Goal: Task Accomplishment & Management: Complete application form

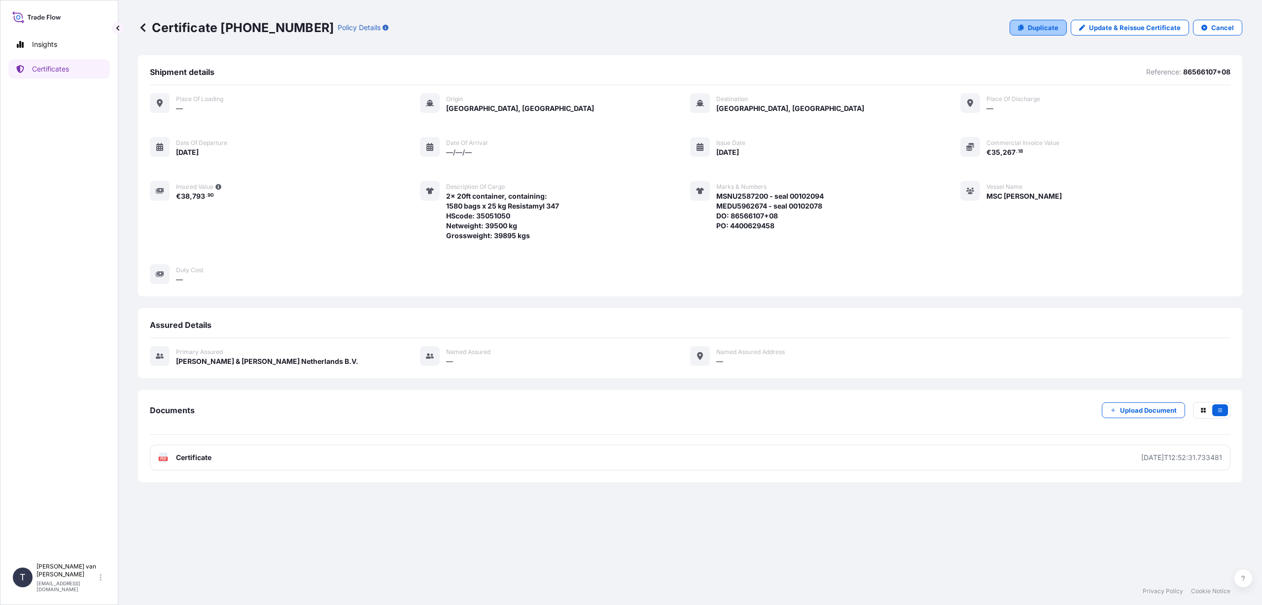
click at [1046, 27] on p "Duplicate" at bounding box center [1043, 28] width 31 height 10
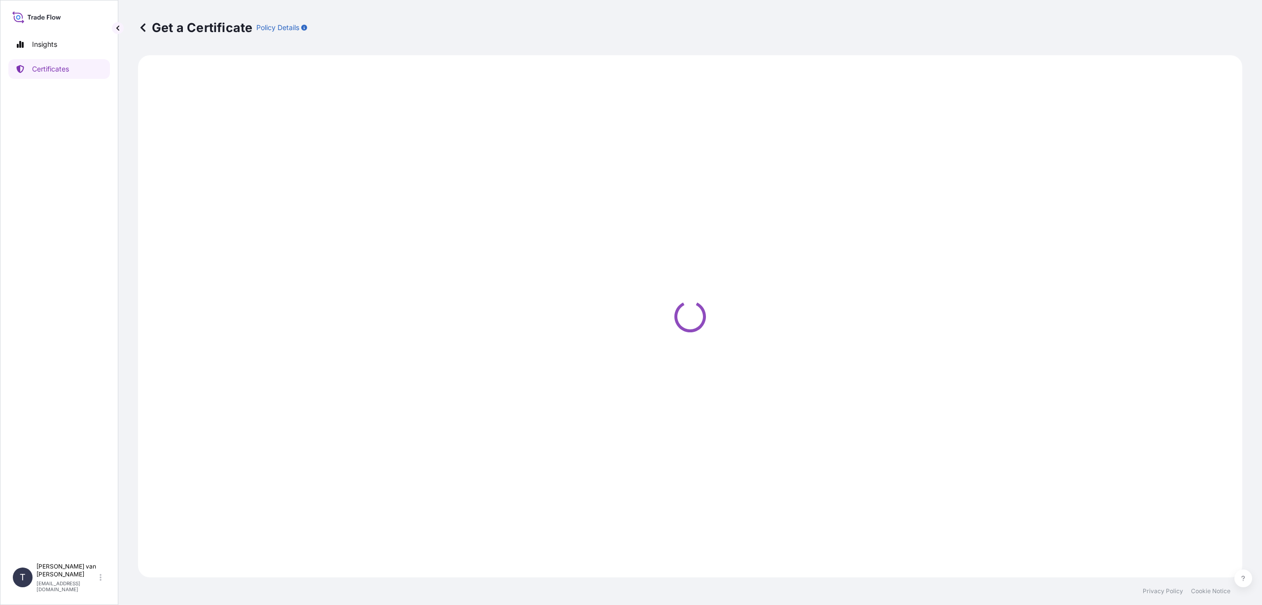
select select "Sea"
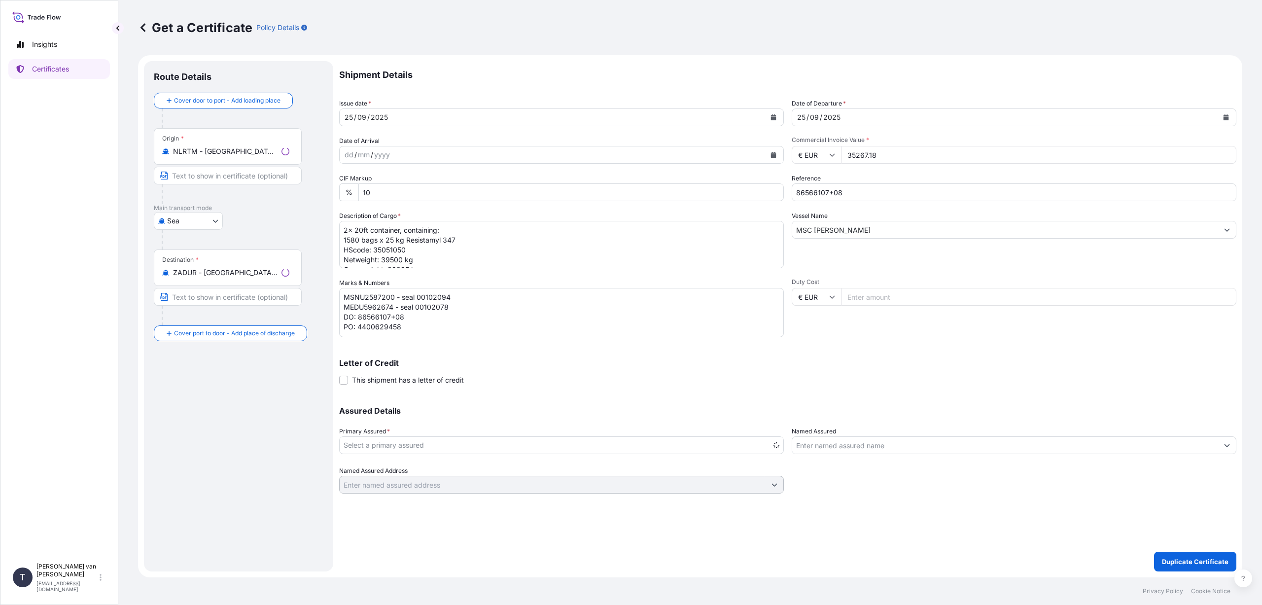
select select "31666"
click at [770, 117] on icon "Calendar" at bounding box center [773, 117] width 6 height 6
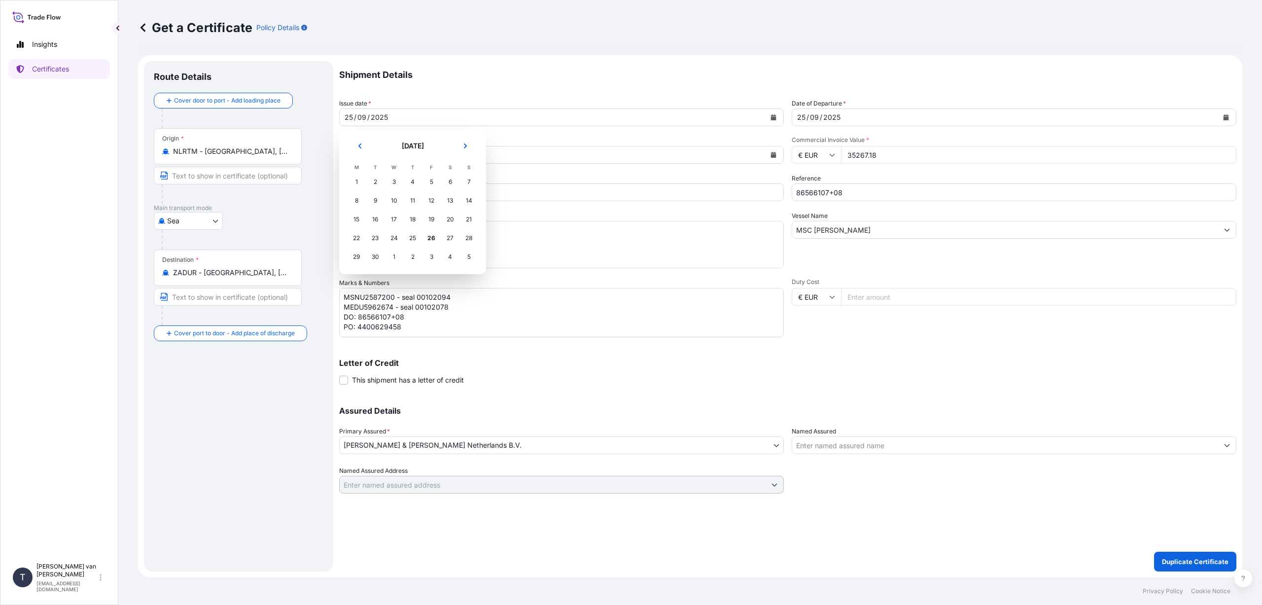
click at [456, 194] on div "13" at bounding box center [450, 201] width 18 height 18
click at [771, 116] on icon "Calendar" at bounding box center [773, 117] width 6 height 6
click at [428, 205] on div "12" at bounding box center [431, 201] width 18 height 18
click at [1226, 115] on icon "Calendar" at bounding box center [1225, 117] width 5 height 6
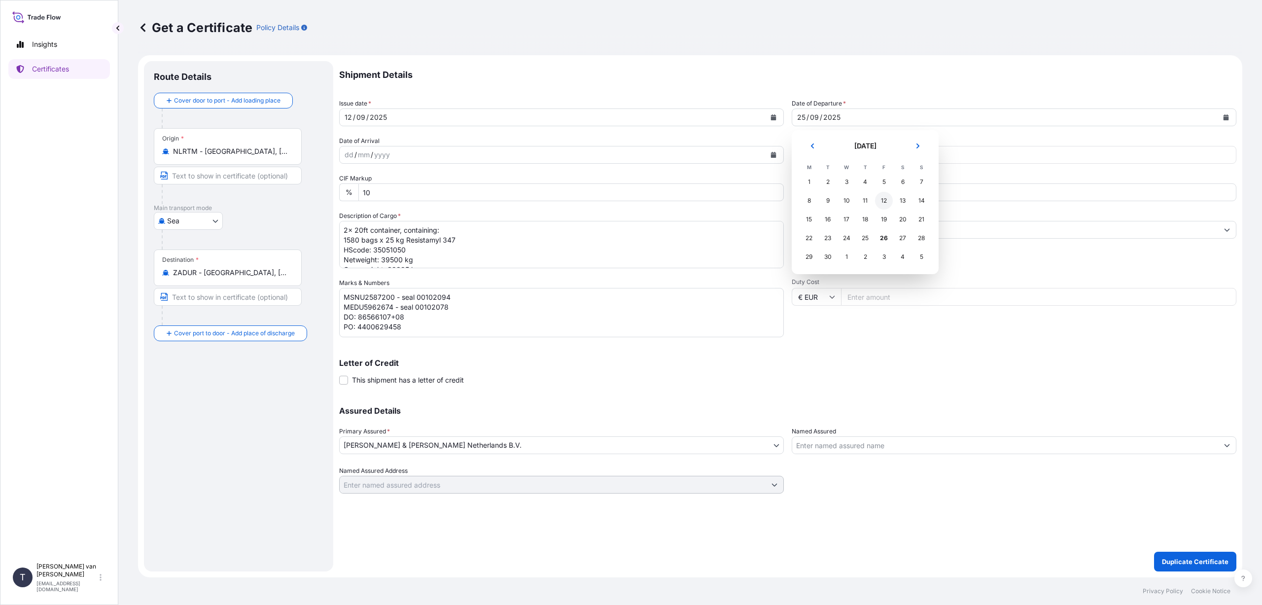
click at [886, 197] on div "12" at bounding box center [884, 201] width 18 height 18
drag, startPoint x: 877, startPoint y: 156, endPoint x: 926, endPoint y: 169, distance: 50.0
click at [878, 155] on input "35267.18" at bounding box center [1038, 155] width 395 height 18
type input "31099.75"
click at [878, 357] on div "Letter of Credit This shipment has a letter of credit Letter of credit * Letter…" at bounding box center [787, 366] width 897 height 38
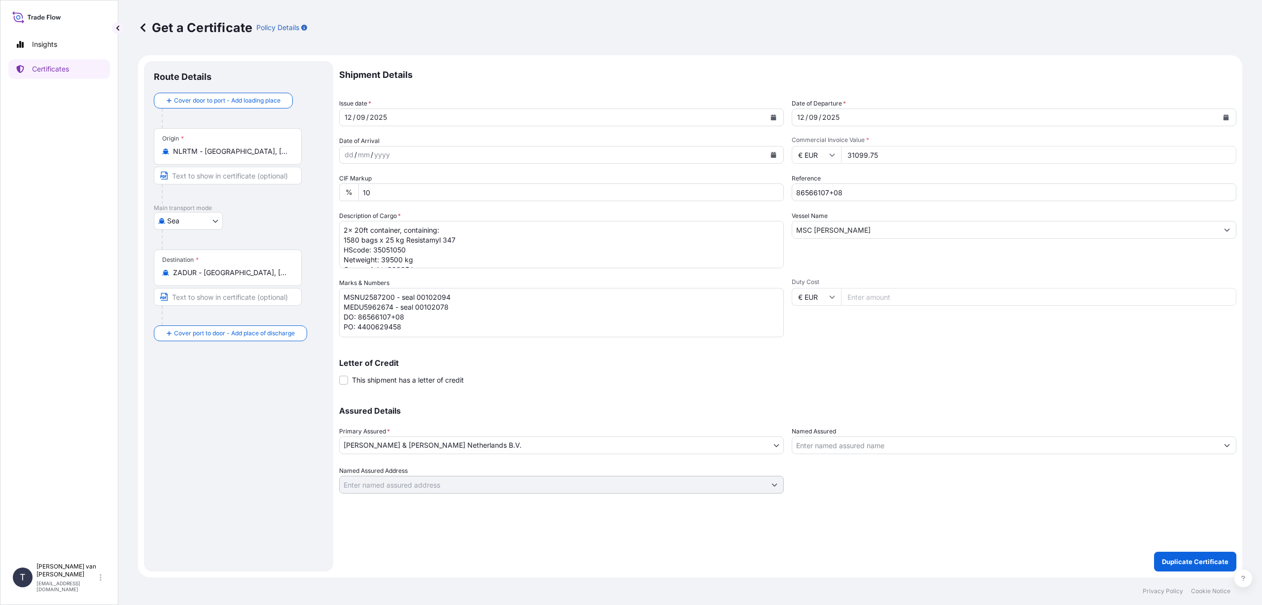
click at [848, 190] on input "86566107+08" at bounding box center [1014, 192] width 445 height 18
type input "86538871"
click at [873, 238] on input "MSC [PERSON_NAME]" at bounding box center [1005, 230] width 426 height 18
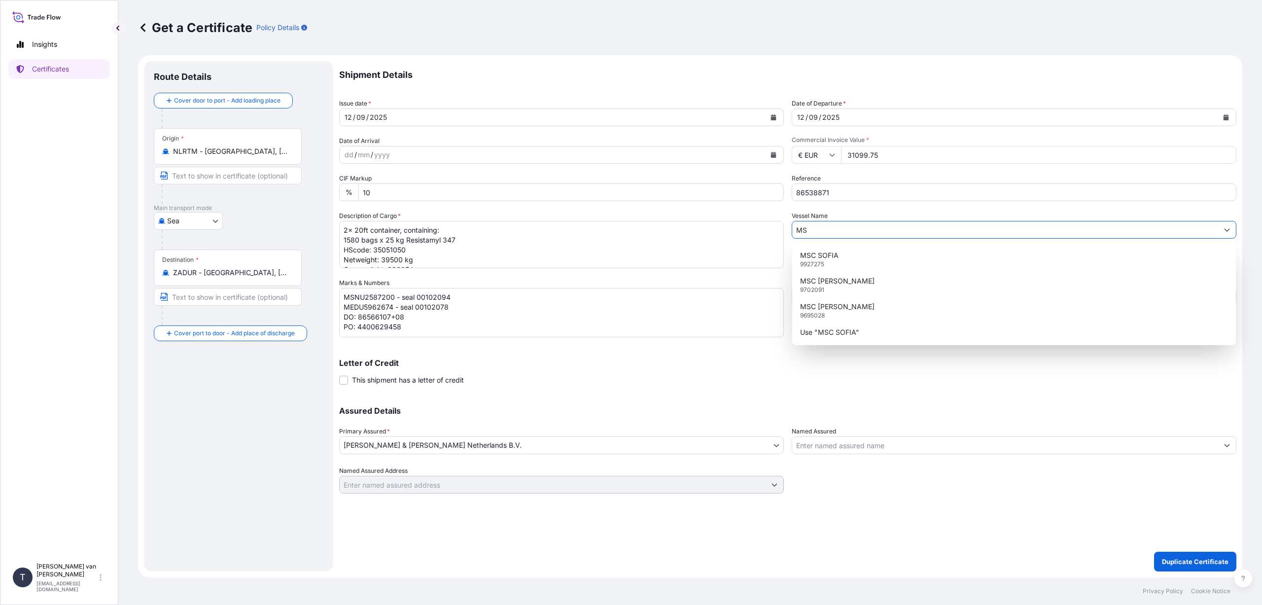
type input "M"
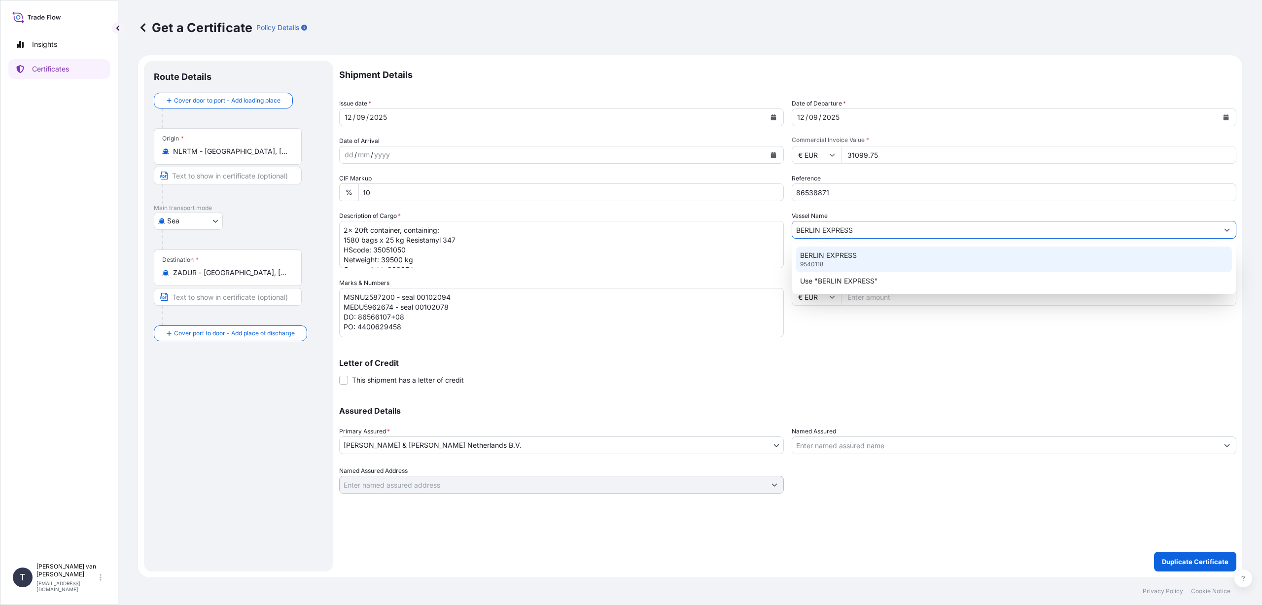
click at [833, 253] on p "BERLIN EXPRESS" at bounding box center [828, 255] width 57 height 10
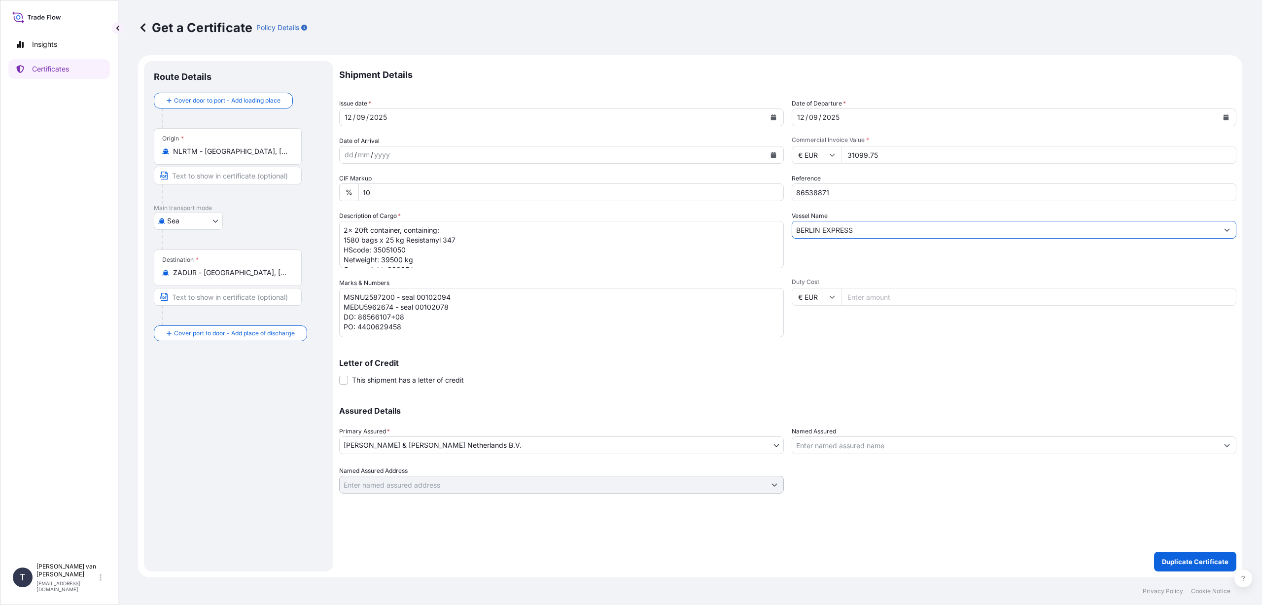
type input "BERLIN EXPRESS"
click at [344, 229] on textarea "2x 20ft container, containing: 1580 bags x 25 kg Resistamyl 347 HScode: 3505105…" at bounding box center [561, 244] width 445 height 47
drag, startPoint x: 357, startPoint y: 229, endPoint x: 407, endPoint y: 243, distance: 51.8
click at [357, 229] on textarea "2x 20ft container, containing: 1580 bags x 25 kg Resistamyl 347 HScode: 3505105…" at bounding box center [561, 244] width 445 height 47
type textarea "1x 40ft container, containing: 1580 bags x 25 kg Resistamyl 347 HScode: 3505105…"
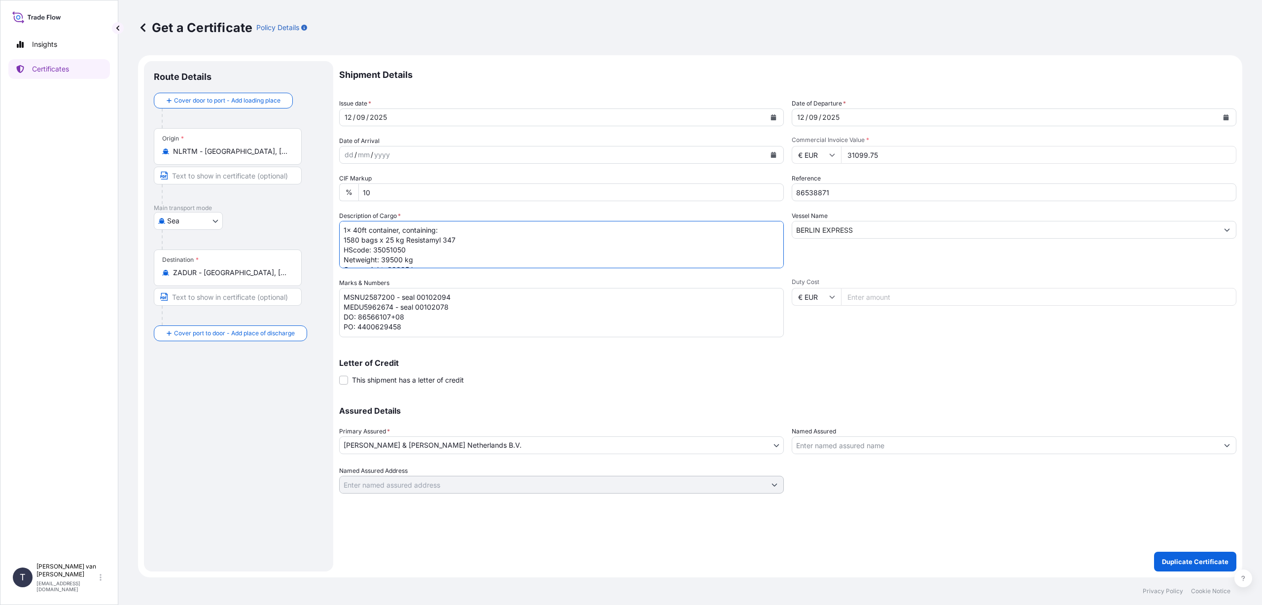
click at [261, 270] on input "ZADUR - [GEOGRAPHIC_DATA], [GEOGRAPHIC_DATA]" at bounding box center [231, 273] width 116 height 10
drag, startPoint x: 216, startPoint y: 265, endPoint x: 124, endPoint y: 256, distance: 92.6
click at [124, 256] on div "Get a Certificate Policy Details Route Details Cover door to port - Add loading…" at bounding box center [690, 288] width 1144 height 577
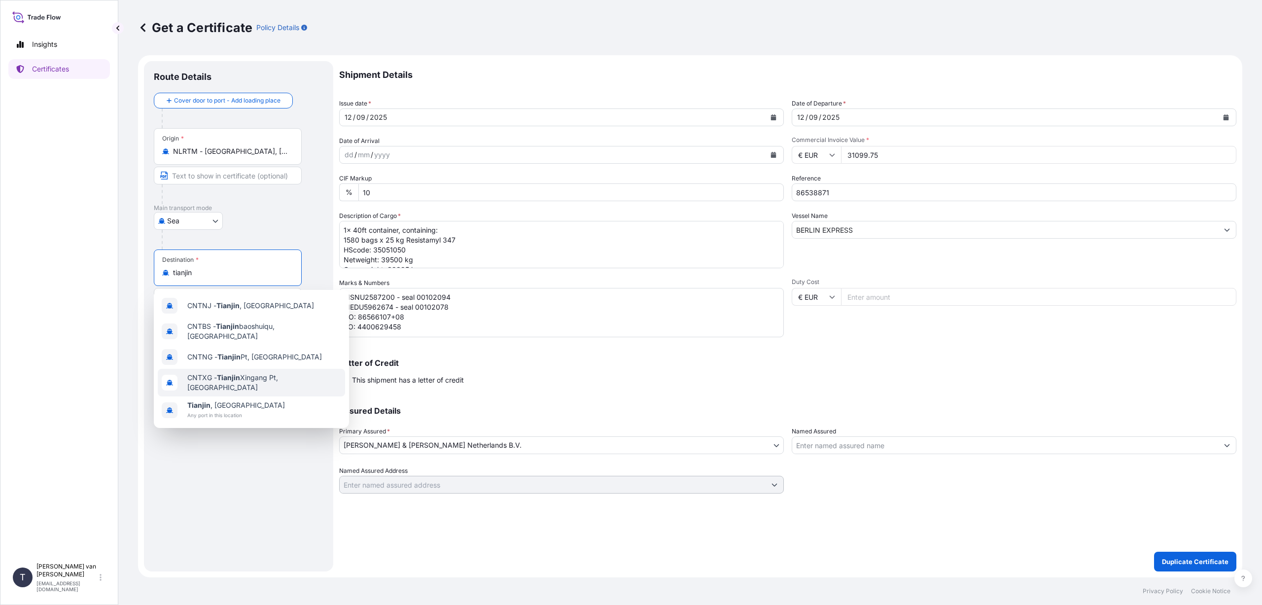
click at [257, 374] on span "CNTXG - Tianjin Xingang Pt, [GEOGRAPHIC_DATA]" at bounding box center [264, 383] width 154 height 20
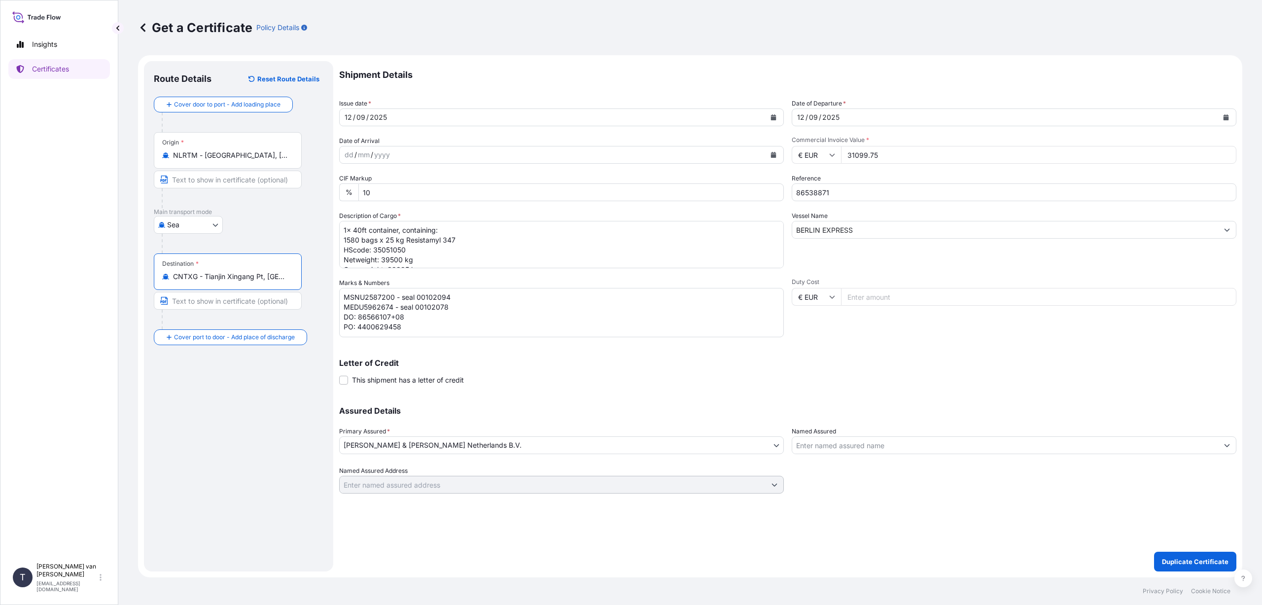
type input "CNTXG - Tianjin Xingang Pt, [GEOGRAPHIC_DATA]"
click at [359, 239] on textarea "2x 20ft container, containing: 1580 bags x 25 kg Resistamyl 347 HScode: 3505105…" at bounding box center [561, 244] width 445 height 47
click at [456, 238] on textarea "2x 20ft container, containing: 1580 bags x 25 kg Resistamyl 347 HScode: 3505105…" at bounding box center [561, 244] width 445 height 47
click at [406, 250] on textarea "2x 20ft container, containing: 1580 bags x 25 kg Resistamyl 347 HScode: 3505105…" at bounding box center [561, 244] width 445 height 47
click at [433, 261] on textarea "2x 20ft container, containing: 1580 bags x 25 kg Resistamyl 347 HScode: 3505105…" at bounding box center [561, 244] width 445 height 47
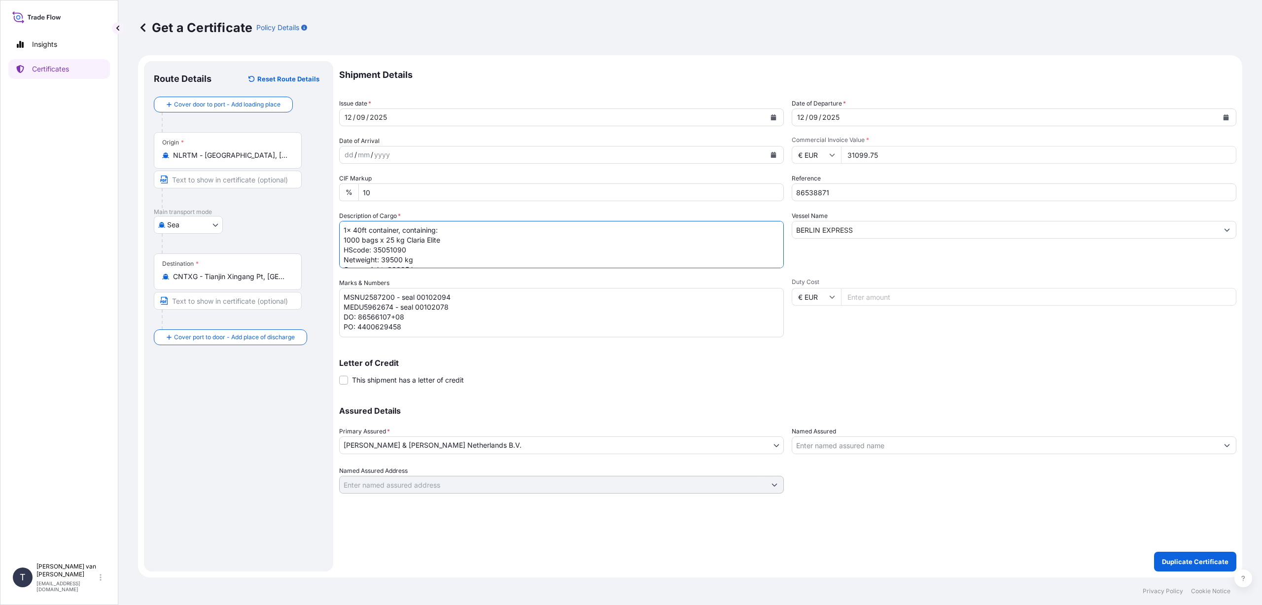
click at [407, 262] on textarea "2x 20ft container, containing: 1580 bags x 25 kg Resistamyl 347 HScode: 3505105…" at bounding box center [561, 244] width 445 height 47
click at [432, 257] on textarea "2x 20ft container, containing: 1580 bags x 25 kg Resistamyl 347 HScode: 3505105…" at bounding box center [561, 244] width 445 height 47
click at [408, 257] on textarea "2x 20ft container, containing: 1580 bags x 25 kg Resistamyl 347 HScode: 3505105…" at bounding box center [561, 244] width 445 height 47
click at [543, 258] on textarea "2x 20ft container, containing: 1580 bags x 25 kg Resistamyl 347 HScode: 3505105…" at bounding box center [561, 244] width 445 height 47
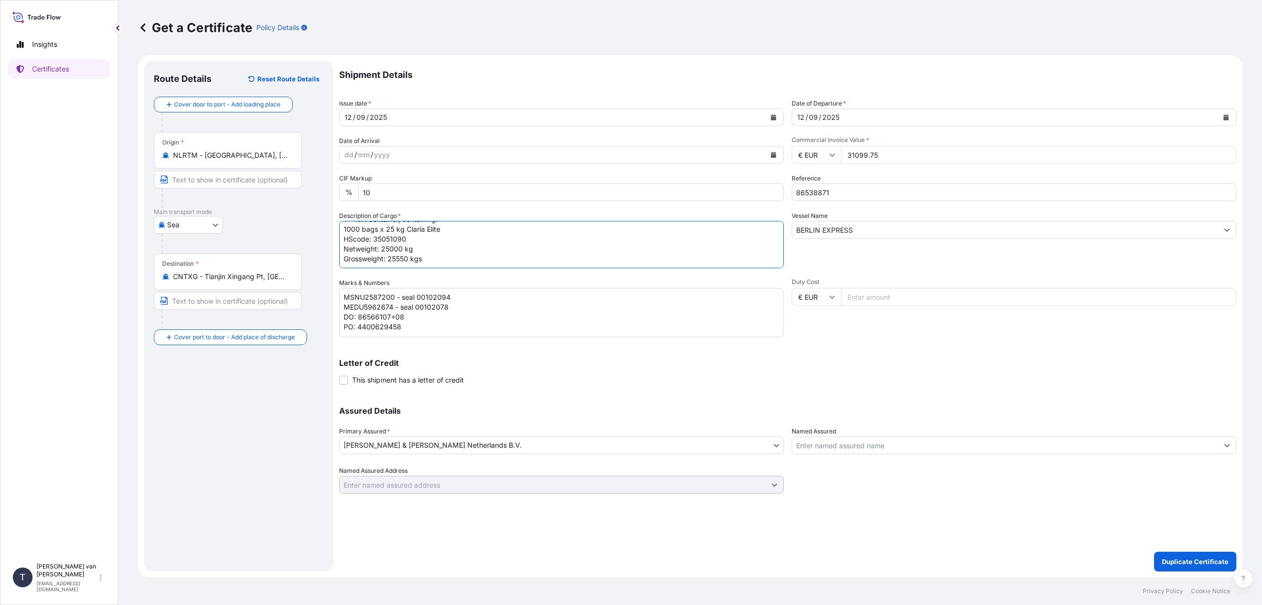
type textarea "1x 40ft container, containing: 1000 bags x 25 kg Claria Elite HScode: 35051090 …"
drag, startPoint x: 450, startPoint y: 309, endPoint x: 342, endPoint y: 304, distance: 108.5
click at [342, 303] on textarea "MSNU2587200 - seal 00102094 MEDU5962674 - seal 00102078 DO: 86566107+08 PO: 440…" at bounding box center [561, 312] width 445 height 49
click at [406, 305] on textarea "MSNU2587200 - seal 00102094 MEDU5962674 - seal 00102078 DO: 86566107+08 PO: 440…" at bounding box center [561, 312] width 445 height 49
click at [394, 297] on textarea "MSNU2587200 - seal 00102094 MEDU5962674 - seal 00102078 DO: 86566107+08 PO: 440…" at bounding box center [561, 312] width 445 height 49
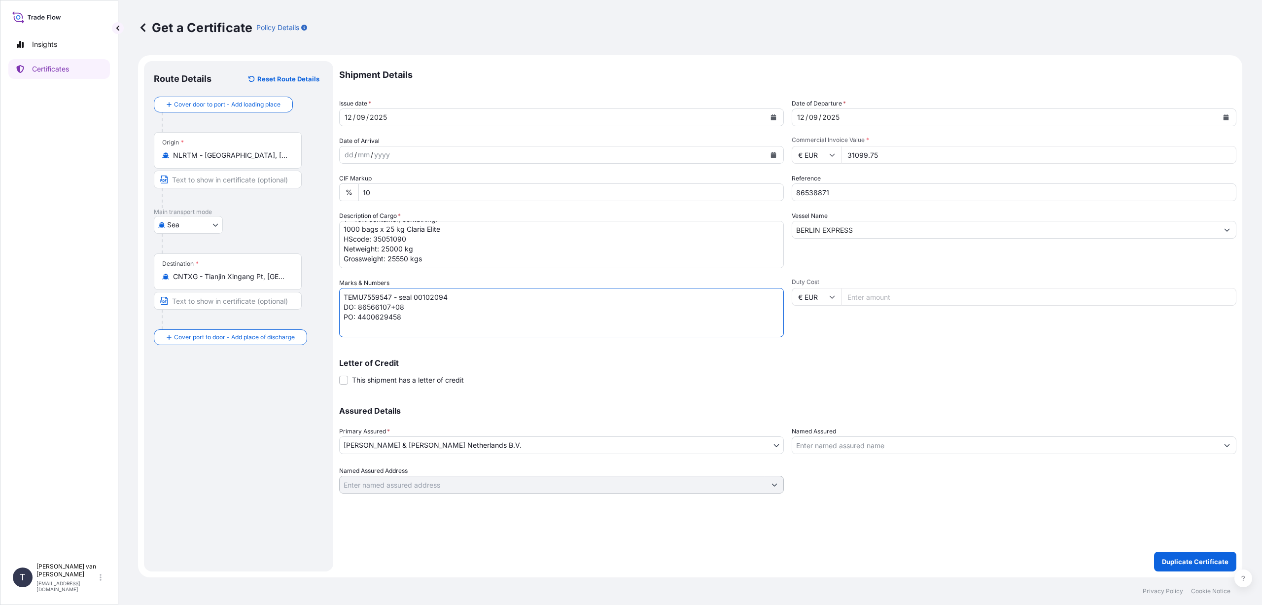
click at [450, 299] on textarea "MSNU2587200 - seal 00102094 MEDU5962674 - seal 00102078 DO: 86566107+08 PO: 440…" at bounding box center [561, 312] width 445 height 49
click at [407, 306] on textarea "MSNU2587200 - seal 00102094 MEDU5962674 - seal 00102078 DO: 86566107+08 PO: 440…" at bounding box center [561, 312] width 445 height 49
click at [404, 321] on textarea "MSNU2587200 - seal 00102094 MEDU5962674 - seal 00102078 DO: 86566107+08 PO: 440…" at bounding box center [561, 312] width 445 height 49
click at [465, 326] on textarea "MSNU2587200 - seal 00102094 MEDU5962674 - seal 00102078 DO: 86566107+08 PO: 440…" at bounding box center [561, 312] width 445 height 49
type textarea "TEMU7559547 - seal 00103210 DO: 86538871 PO: 4400623829"
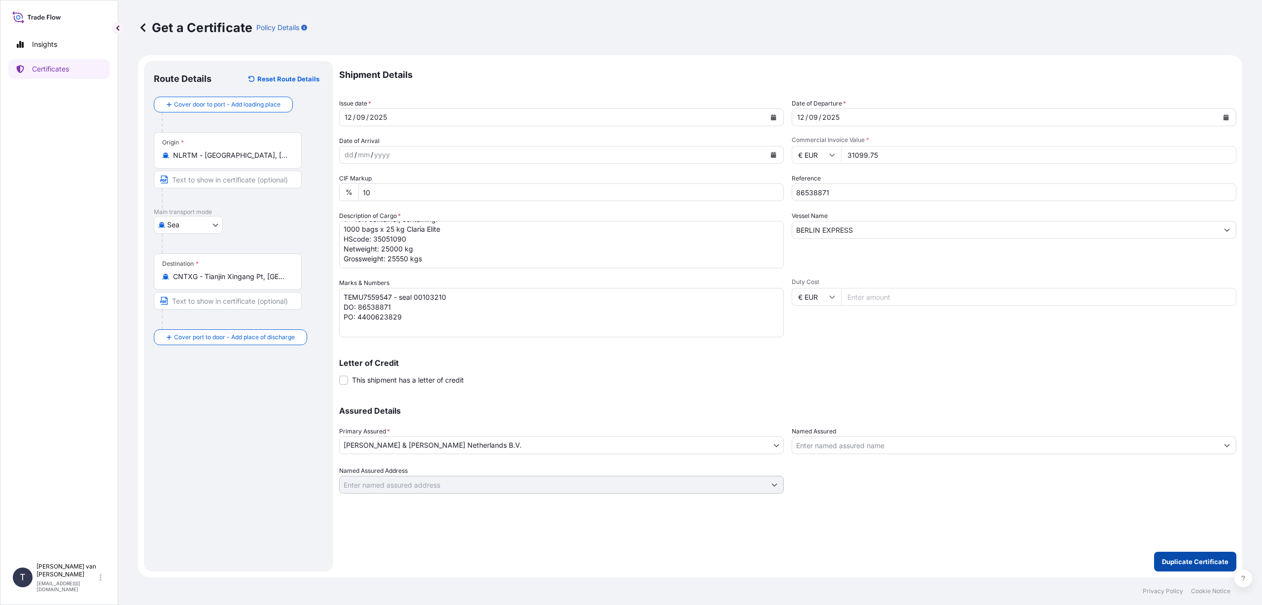
click at [1202, 560] on p "Duplicate Certificate" at bounding box center [1195, 561] width 67 height 10
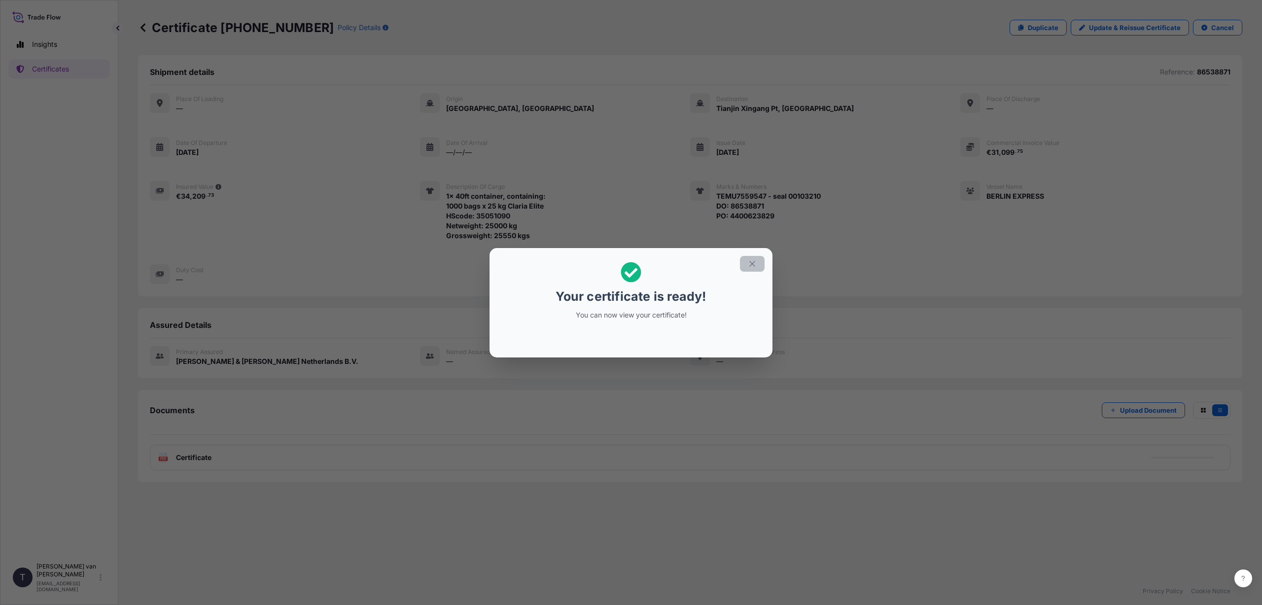
click at [755, 260] on icon "button" at bounding box center [752, 263] width 9 height 9
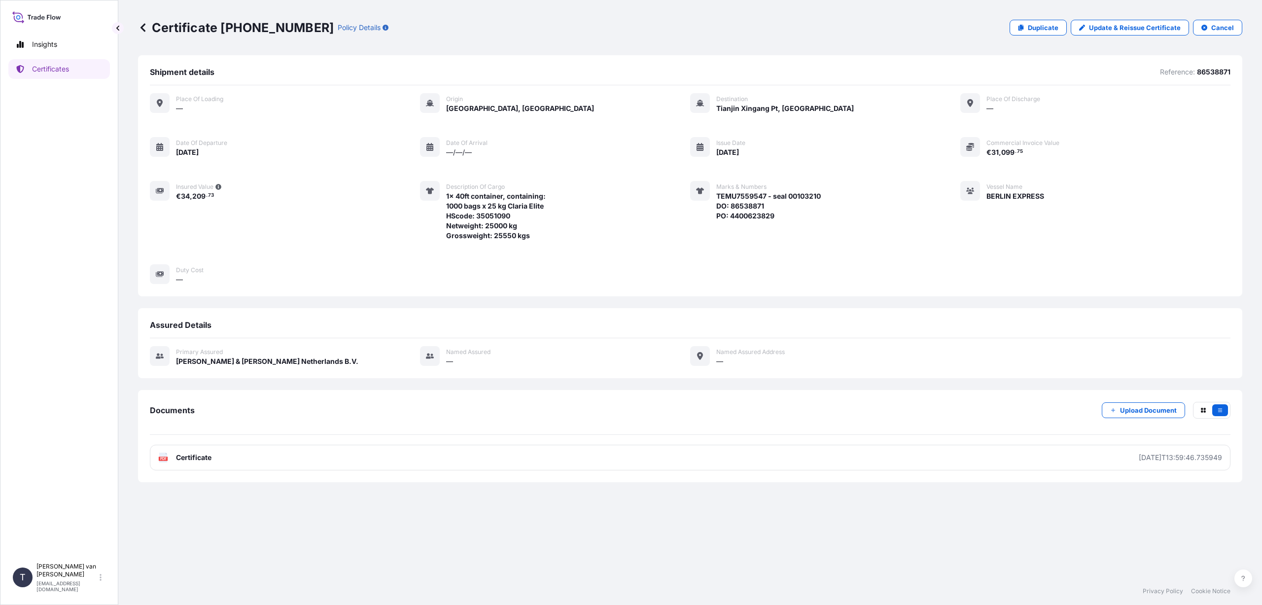
click at [217, 458] on link "PDF Certificate [DATE]T13:59:46.735949" at bounding box center [690, 458] width 1080 height 26
click at [1047, 29] on p "Duplicate" at bounding box center [1043, 28] width 31 height 10
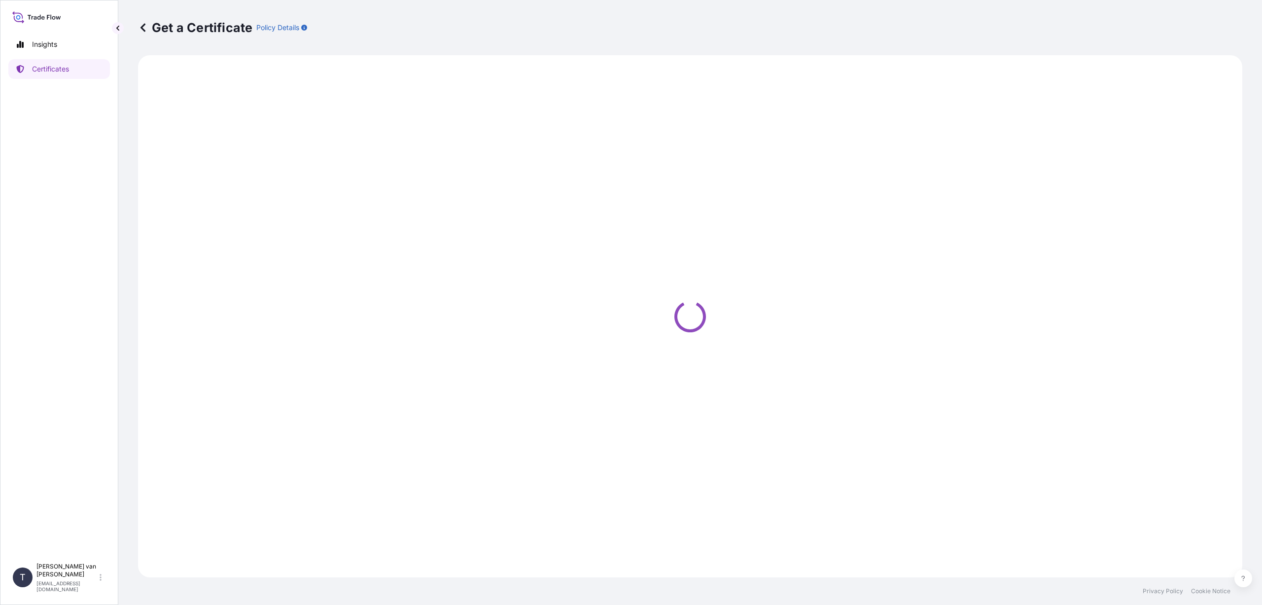
select select "Sea"
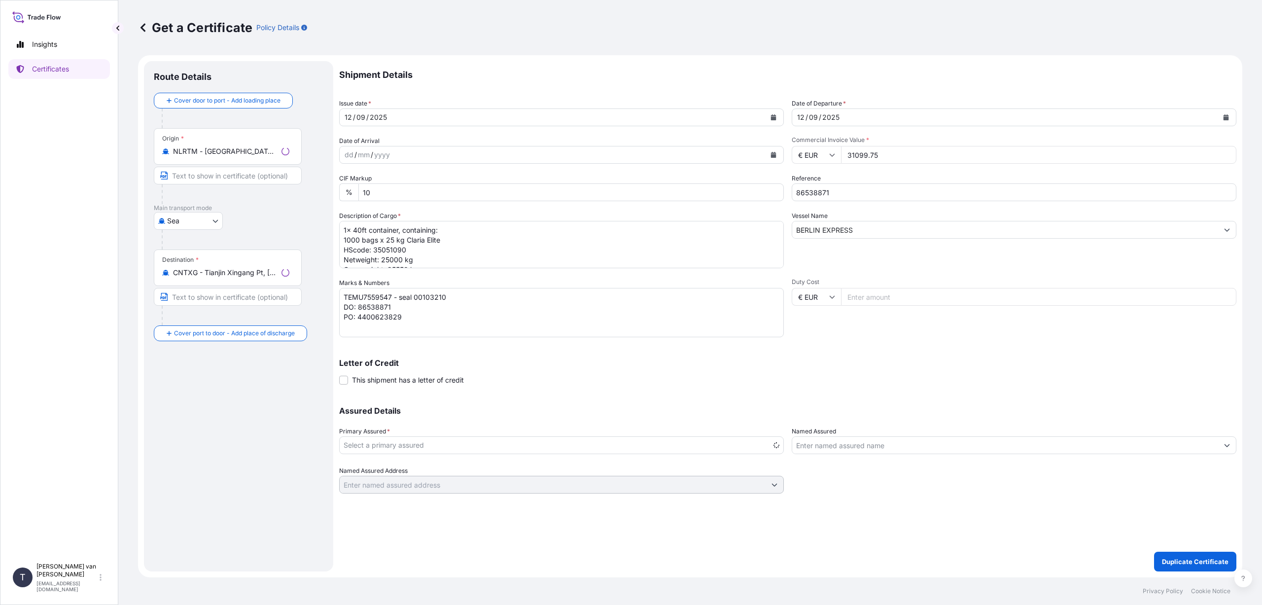
select select "31666"
click at [845, 194] on input "86538871" at bounding box center [1014, 192] width 445 height 18
type input "86538872"
click at [434, 250] on textarea "1x 40ft container, containing: 1000 bags x 25 kg Claria Elite HScode: 35051090 …" at bounding box center [561, 244] width 445 height 47
click at [391, 296] on textarea "TEMU7559547 - seal 00103210 DO: 86538871 PO: 4400623829" at bounding box center [561, 312] width 445 height 49
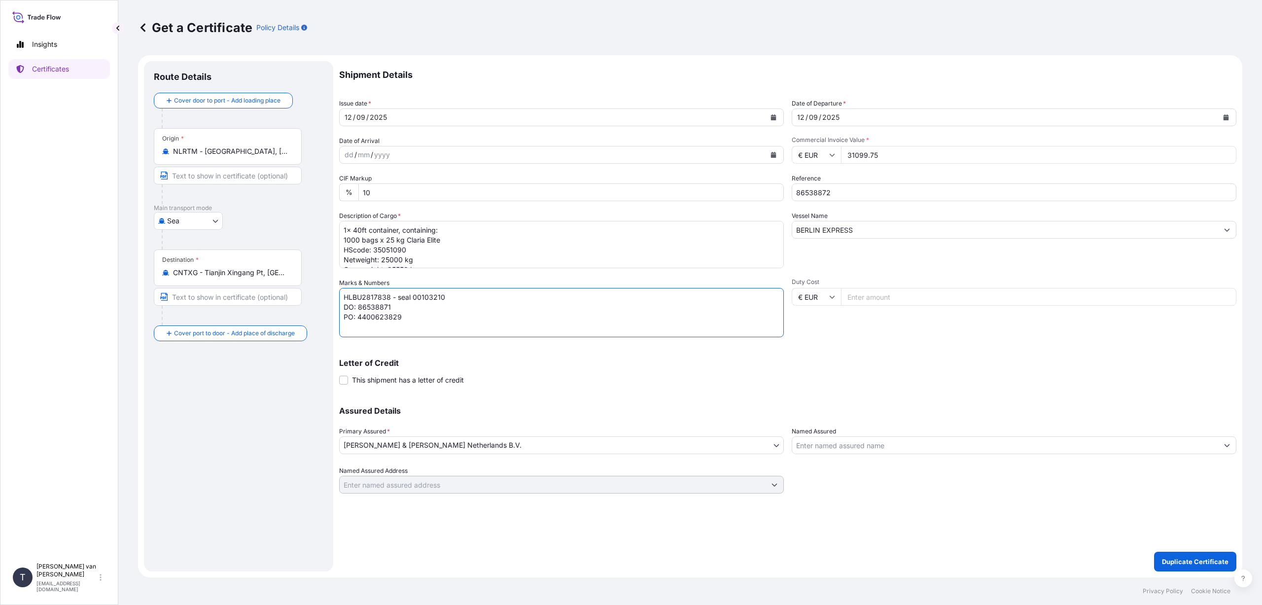
click at [458, 296] on textarea "TEMU7559547 - seal 00103210 DO: 86538871 PO: 4400623829" at bounding box center [561, 312] width 445 height 49
click at [397, 307] on textarea "TEMU7559547 - seal 00103210 DO: 86538871 PO: 4400623829" at bounding box center [561, 312] width 445 height 49
click at [413, 317] on textarea "TEMU7559547 - seal 00103210 DO: 86538871 PO: 4400623829" at bounding box center [561, 312] width 445 height 49
click at [533, 312] on textarea "TEMU7559547 - seal 00103210 DO: 86538871 PO: 4400623829" at bounding box center [561, 312] width 445 height 49
type textarea "HLBU2817838 - seal 00103208 DO: 86538872 PO: 4400623831"
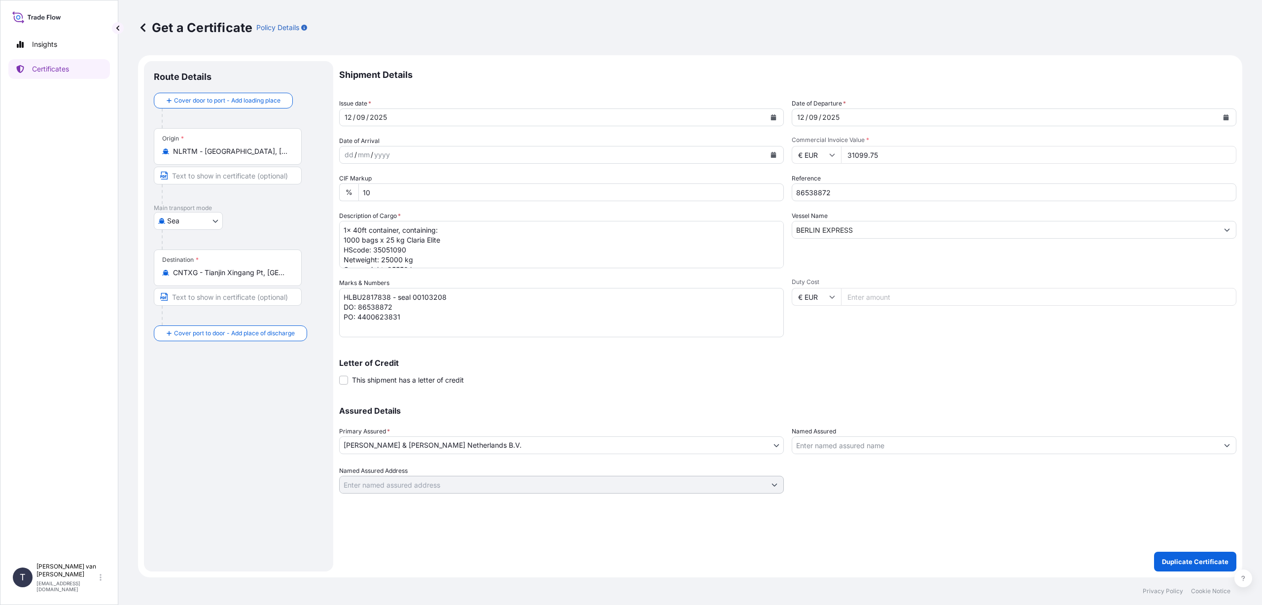
click at [579, 411] on p "Assured Details" at bounding box center [787, 411] width 897 height 8
click at [1196, 558] on p "Duplicate Certificate" at bounding box center [1195, 561] width 67 height 10
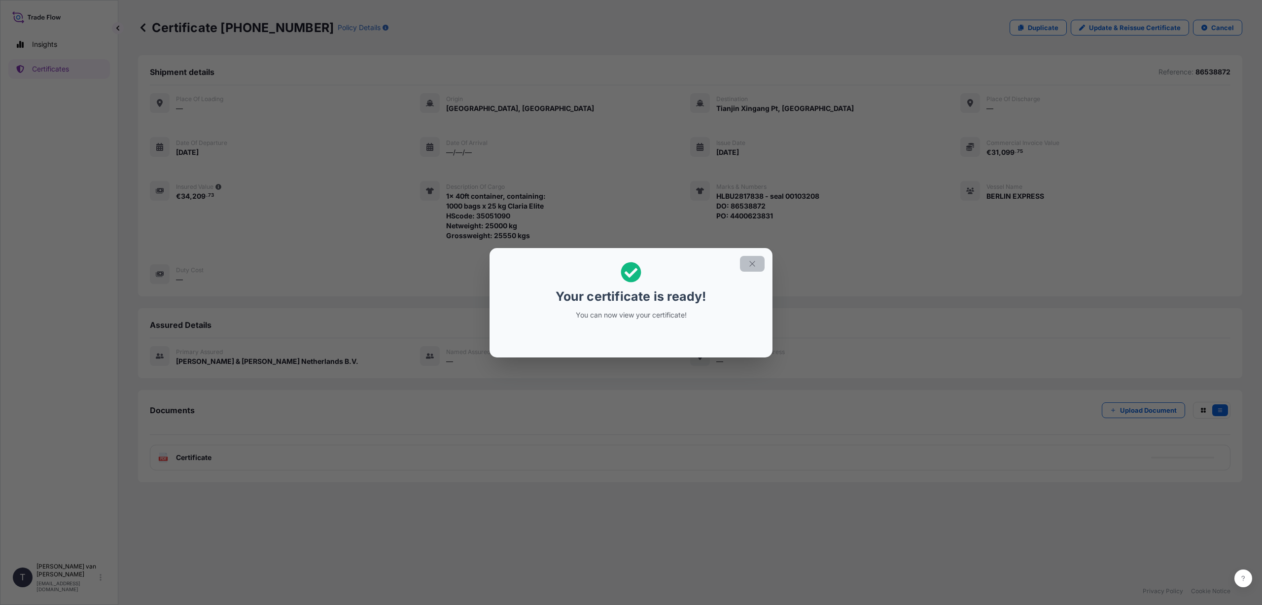
click at [748, 263] on icon "button" at bounding box center [752, 263] width 9 height 9
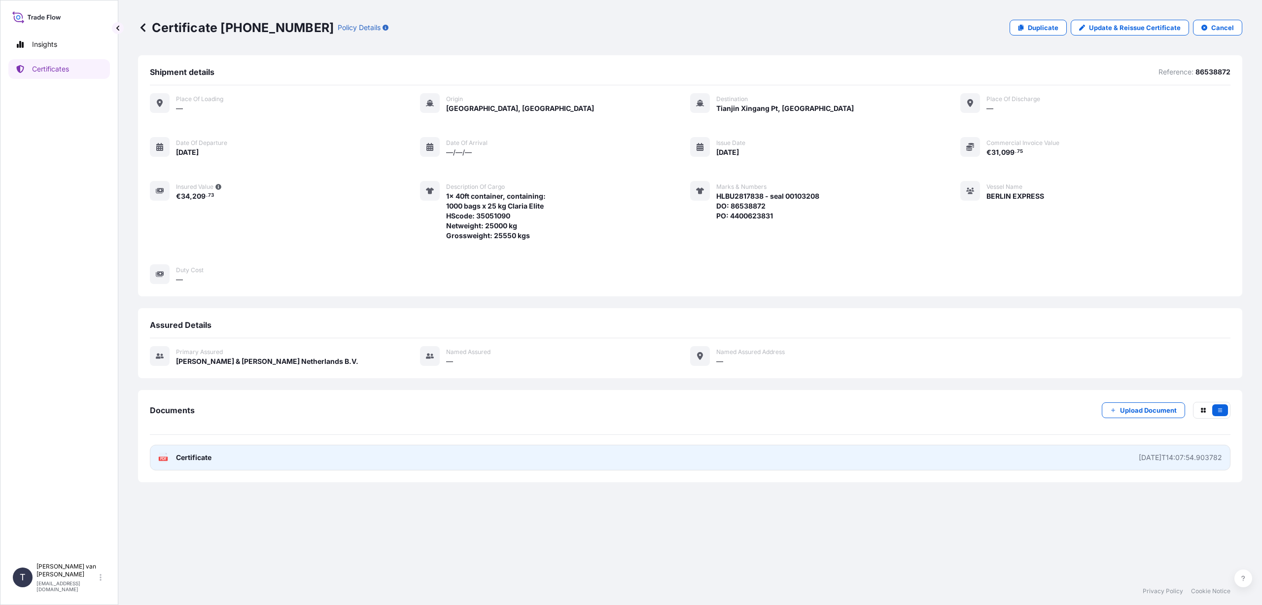
click at [226, 461] on link "PDF Certificate [DATE]T14:07:54.903782" at bounding box center [690, 458] width 1080 height 26
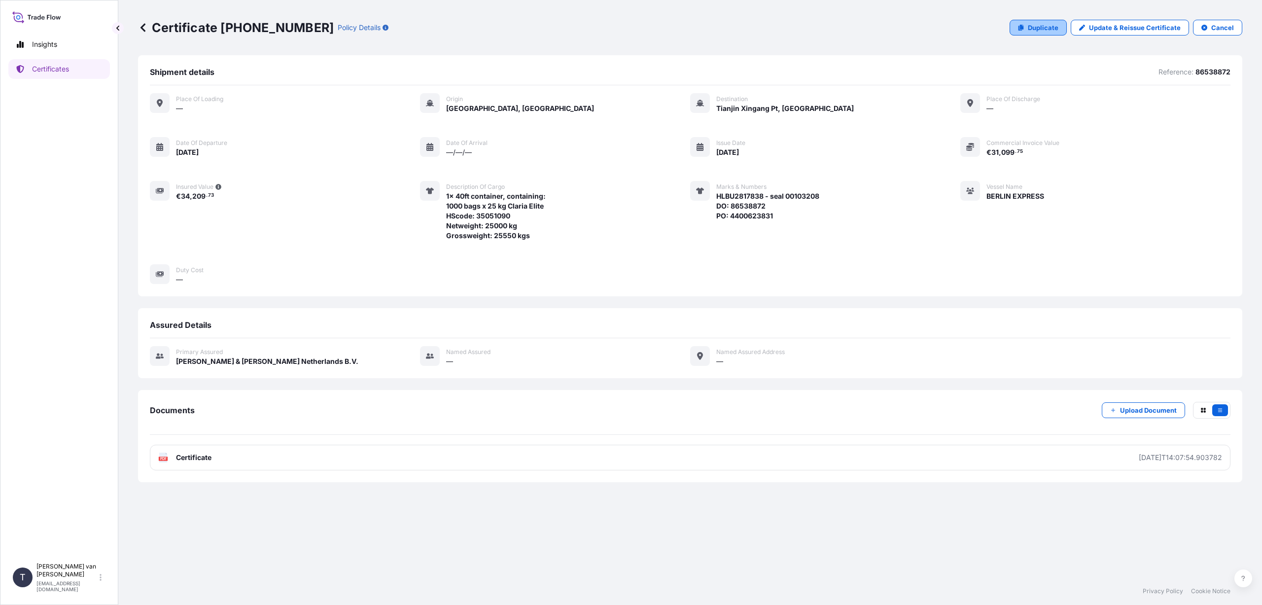
click at [1038, 29] on p "Duplicate" at bounding box center [1043, 28] width 31 height 10
select select "Sea"
select select "31666"
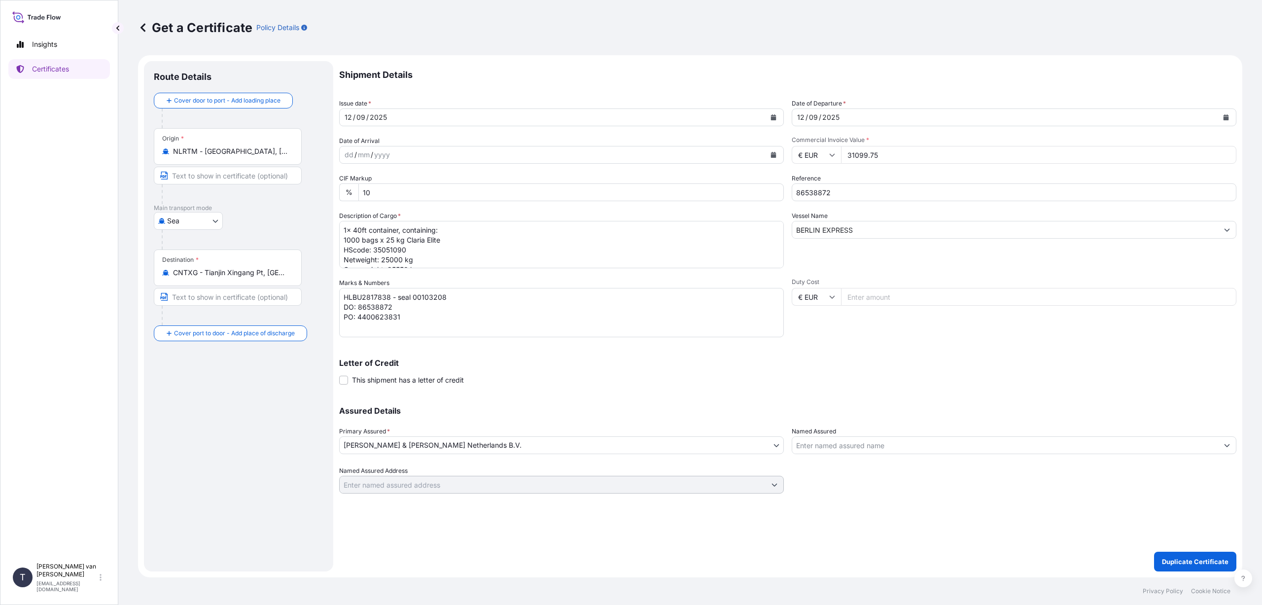
drag, startPoint x: 290, startPoint y: 270, endPoint x: 165, endPoint y: 274, distance: 124.8
click at [165, 274] on div "CNTXG - Tianjin Xingang Pt, [GEOGRAPHIC_DATA]" at bounding box center [227, 273] width 131 height 10
click at [256, 269] on input "CNTXG - Tianjin Xingang Pt, [GEOGRAPHIC_DATA]" at bounding box center [231, 273] width 116 height 10
drag, startPoint x: 290, startPoint y: 270, endPoint x: 168, endPoint y: 270, distance: 122.2
click at [168, 270] on div "CNTXG - Tianjin Xingang Pt, [GEOGRAPHIC_DATA]" at bounding box center [227, 273] width 131 height 10
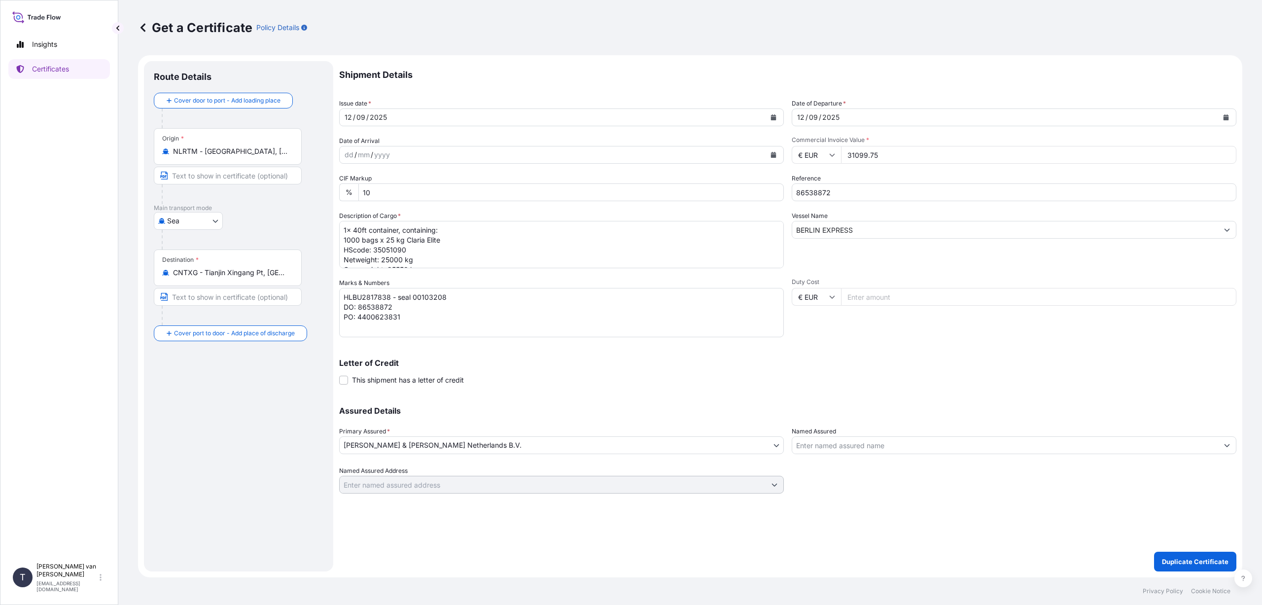
click at [289, 277] on div "Destination * CNTXG - Tianjin Xingang Pt, [GEOGRAPHIC_DATA]" at bounding box center [228, 267] width 148 height 36
click at [289, 277] on input "CNTXG - Tianjin Xingang Pt, [GEOGRAPHIC_DATA]" at bounding box center [231, 273] width 116 height 10
drag, startPoint x: 288, startPoint y: 274, endPoint x: 206, endPoint y: 272, distance: 82.8
click at [206, 272] on input "CNTXG - Tianjin Xingang Pt, [GEOGRAPHIC_DATA]" at bounding box center [231, 273] width 116 height 10
type input "C"
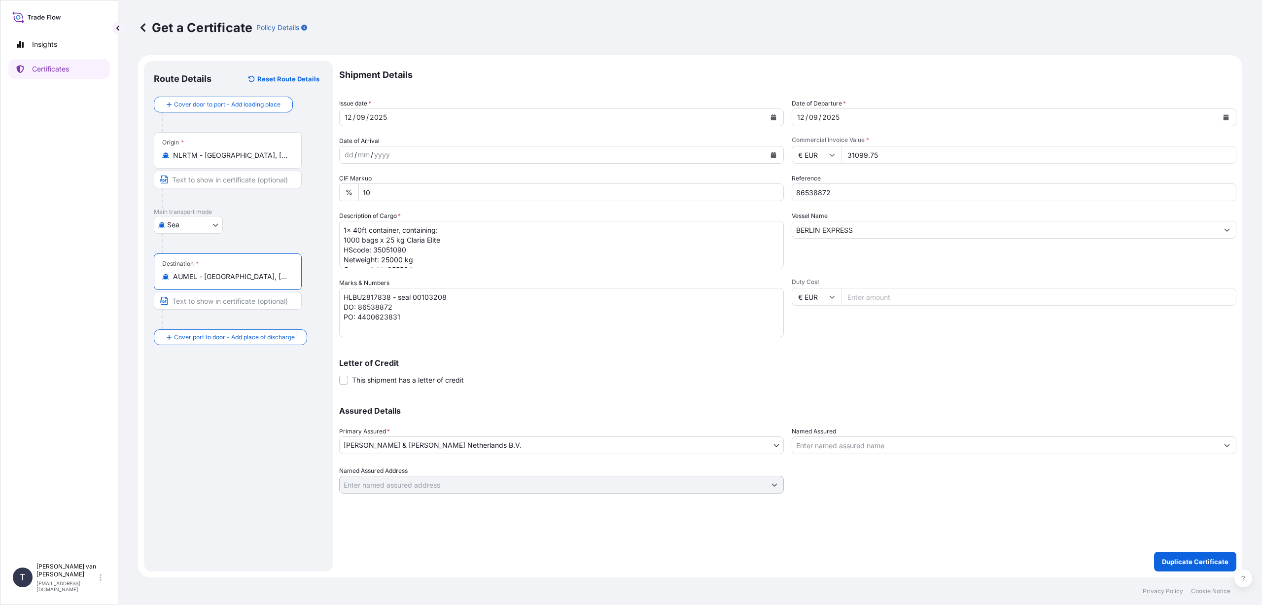
type input "AUMEL - [GEOGRAPHIC_DATA], [GEOGRAPHIC_DATA]"
click at [773, 117] on icon "Calendar" at bounding box center [773, 117] width 5 height 6
click at [395, 215] on div "17" at bounding box center [394, 219] width 18 height 18
click at [1228, 115] on icon "Calendar" at bounding box center [1226, 117] width 6 height 6
click at [848, 220] on div "17" at bounding box center [846, 219] width 18 height 18
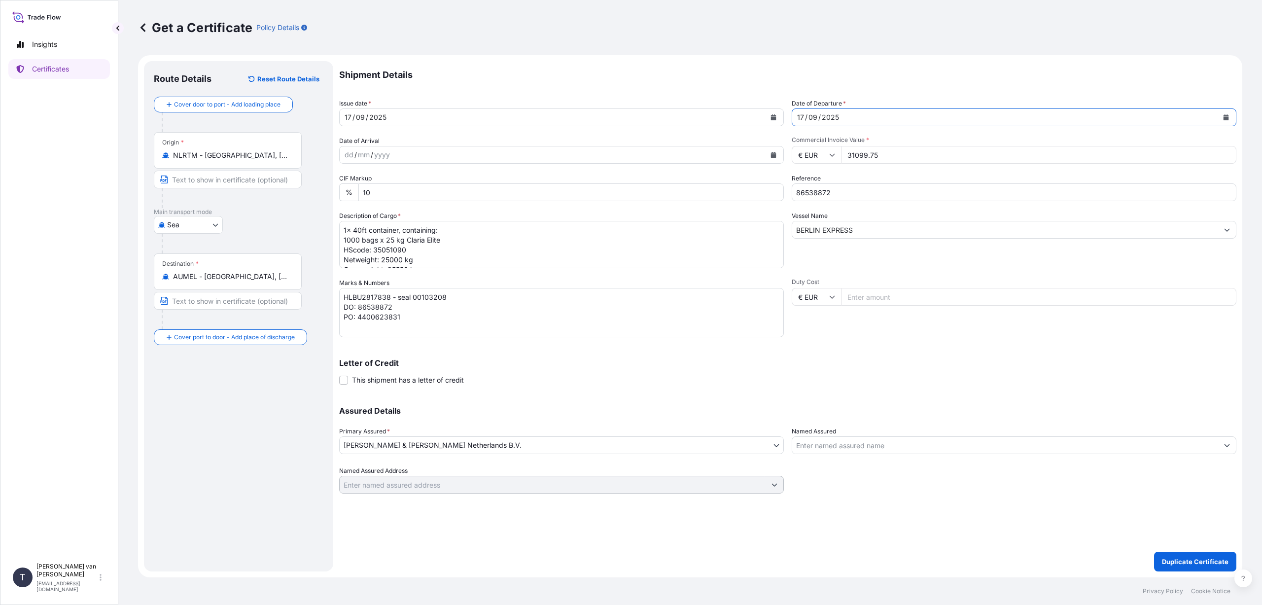
click at [868, 230] on input "BERLIN EXPRESS" at bounding box center [1005, 230] width 426 height 18
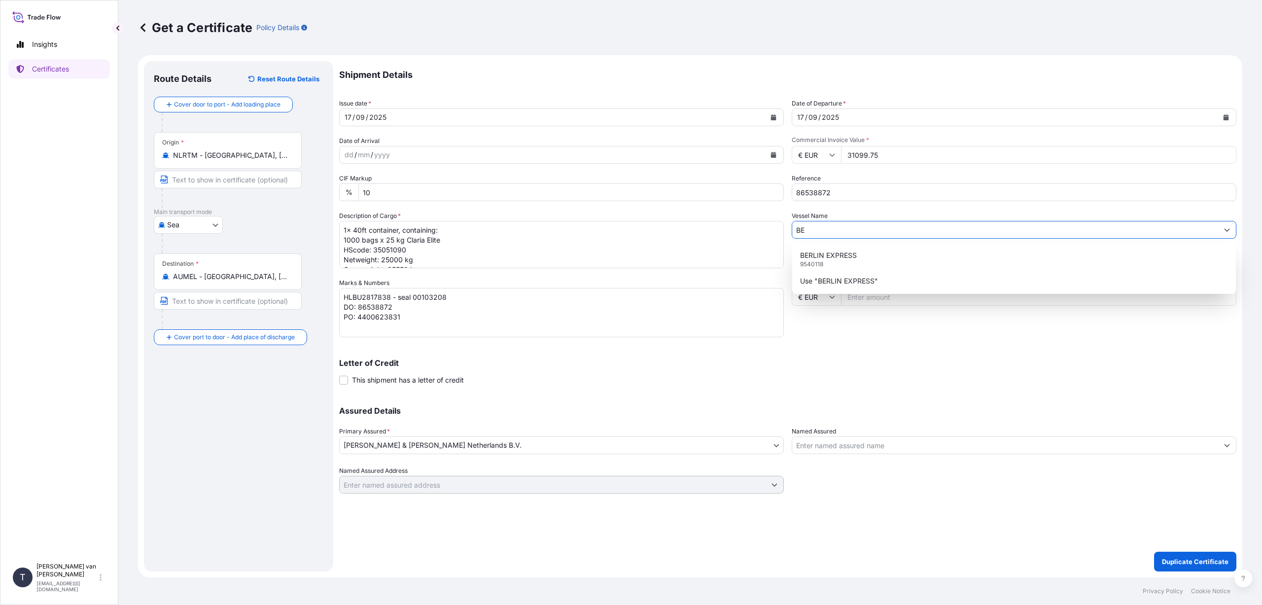
type input "B"
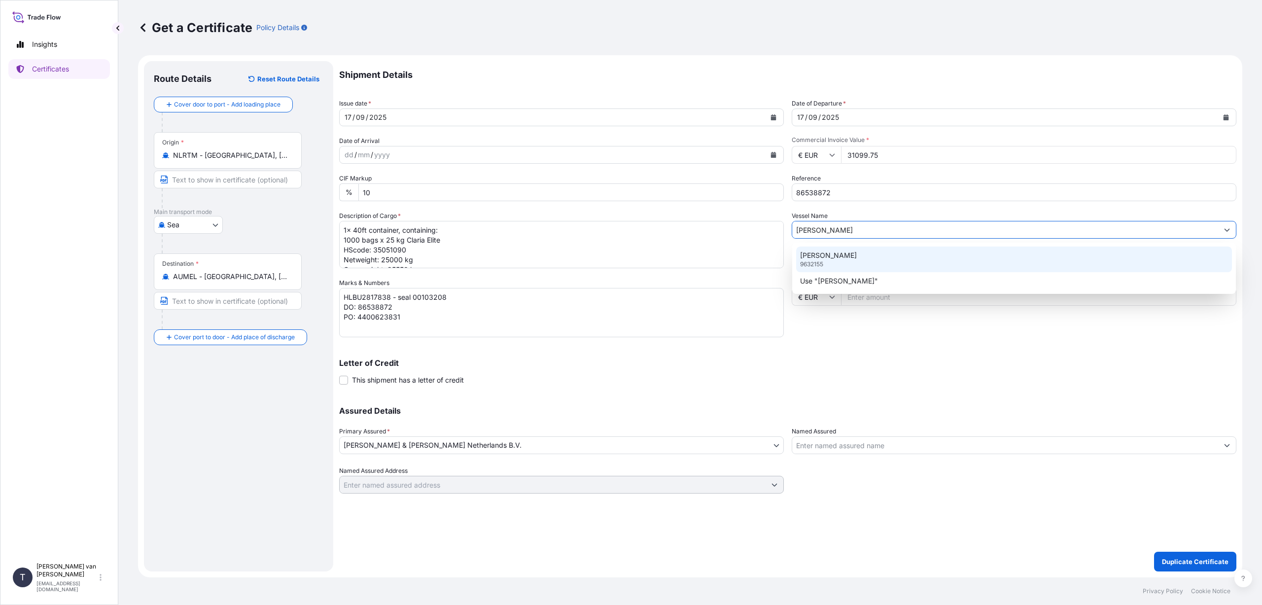
click at [816, 255] on p "[PERSON_NAME]" at bounding box center [828, 255] width 57 height 10
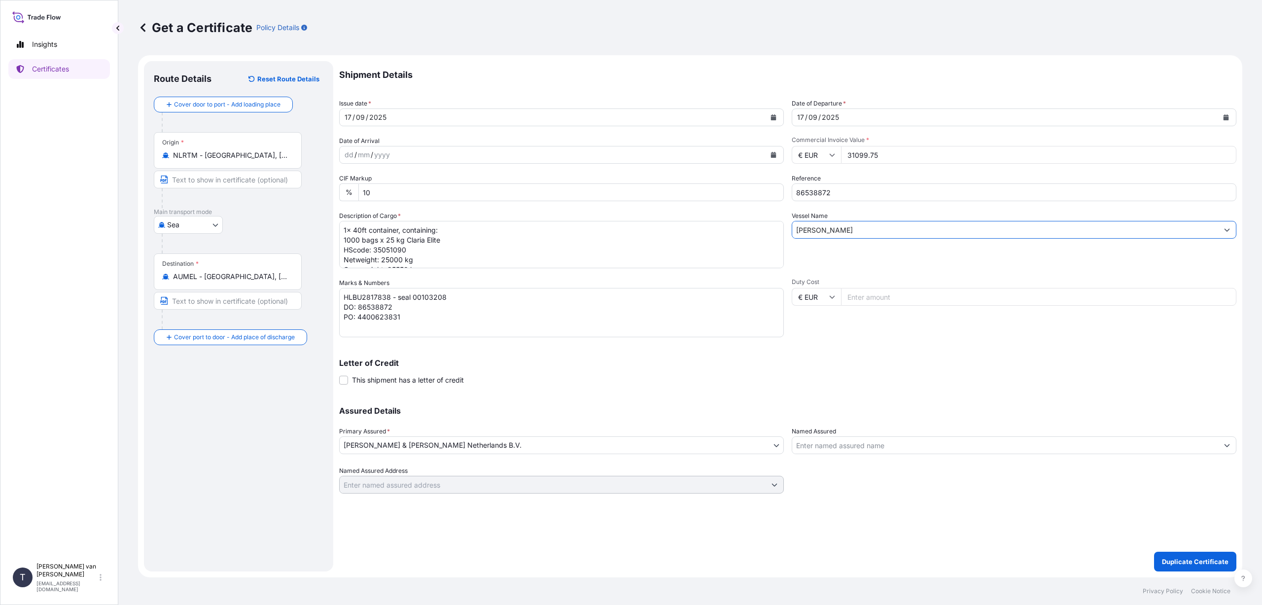
type input "[PERSON_NAME]"
click at [837, 193] on input "86538872" at bounding box center [1014, 192] width 445 height 18
type input "86534371+83"
click at [884, 152] on input "31099.75" at bounding box center [1038, 155] width 395 height 18
type input "37370.91"
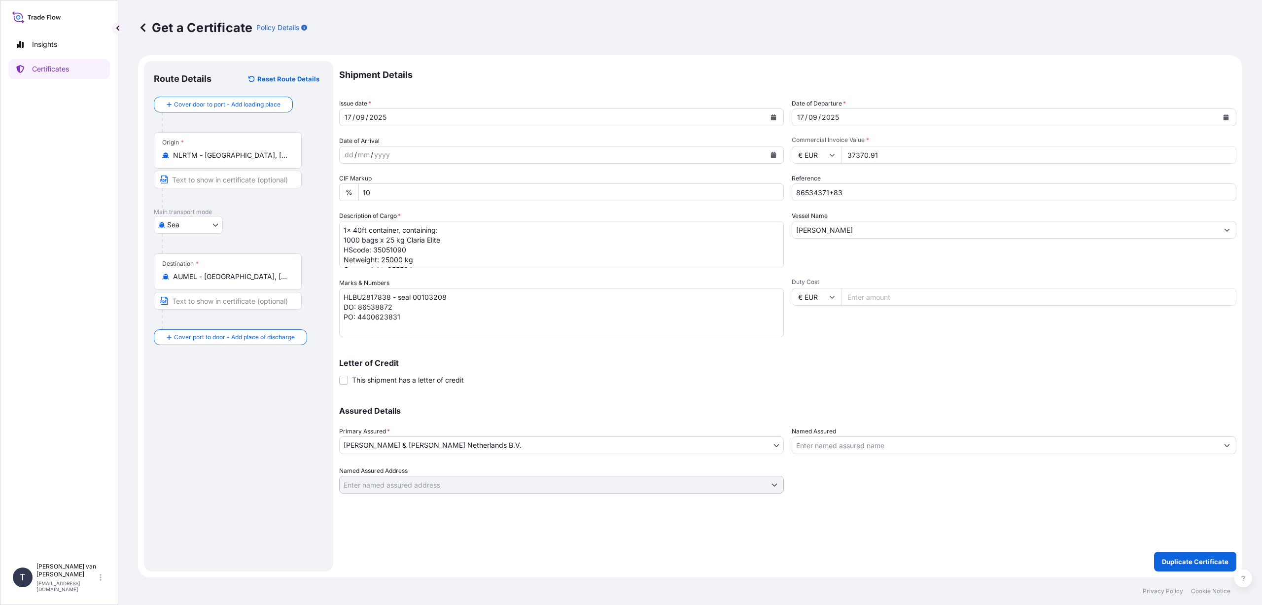
click at [1008, 354] on div "Letter of Credit This shipment has a letter of credit Letter of credit * Letter…" at bounding box center [787, 366] width 897 height 38
click at [358, 231] on textarea "1x 40ft container, containing: 1000 bags x 25 kg Claria Elite HScode: 35051090 …" at bounding box center [561, 244] width 445 height 47
drag, startPoint x: 443, startPoint y: 241, endPoint x: 339, endPoint y: 241, distance: 103.5
click at [339, 241] on textarea "1x 40ft container, containing: 1000 bags x 25 kg Claria Elite HScode: 35051090 …" at bounding box center [561, 244] width 445 height 47
click at [450, 241] on textarea "1x 40ft container, containing: 1000 bags x 25 kg Claria Elite HScode: 35051090 …" at bounding box center [561, 244] width 445 height 47
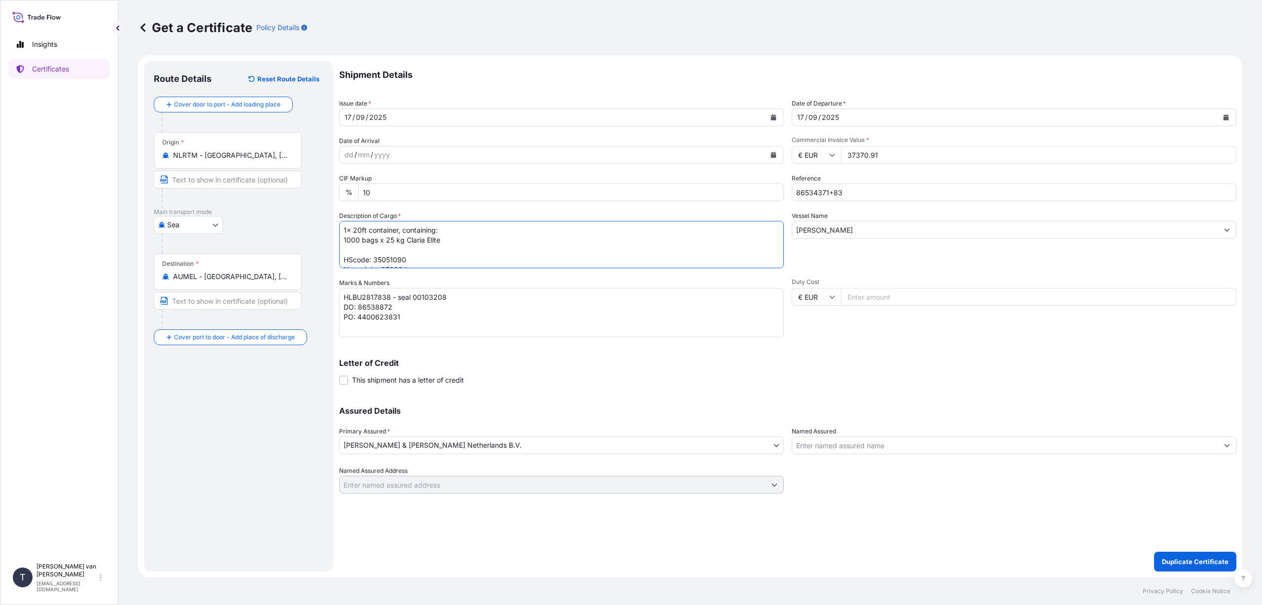
paste textarea "1000 bags x 25 kg Claria Elite"
click at [360, 239] on textarea "1x 40ft container, containing: 1000 bags x 25 kg Claria Elite HScode: 35051090 …" at bounding box center [561, 244] width 445 height 47
click at [440, 241] on textarea "1x 40ft container, containing: 1000 bags x 25 kg Claria Elite HScode: 35051090 …" at bounding box center [561, 244] width 445 height 47
click at [442, 239] on textarea "1x 40ft container, containing: 1000 bags x 25 kg Claria Elite HScode: 35051090 …" at bounding box center [561, 244] width 445 height 47
click at [358, 248] on textarea "1x 40ft container, containing: 1000 bags x 25 kg Claria Elite HScode: 35051090 …" at bounding box center [561, 244] width 445 height 47
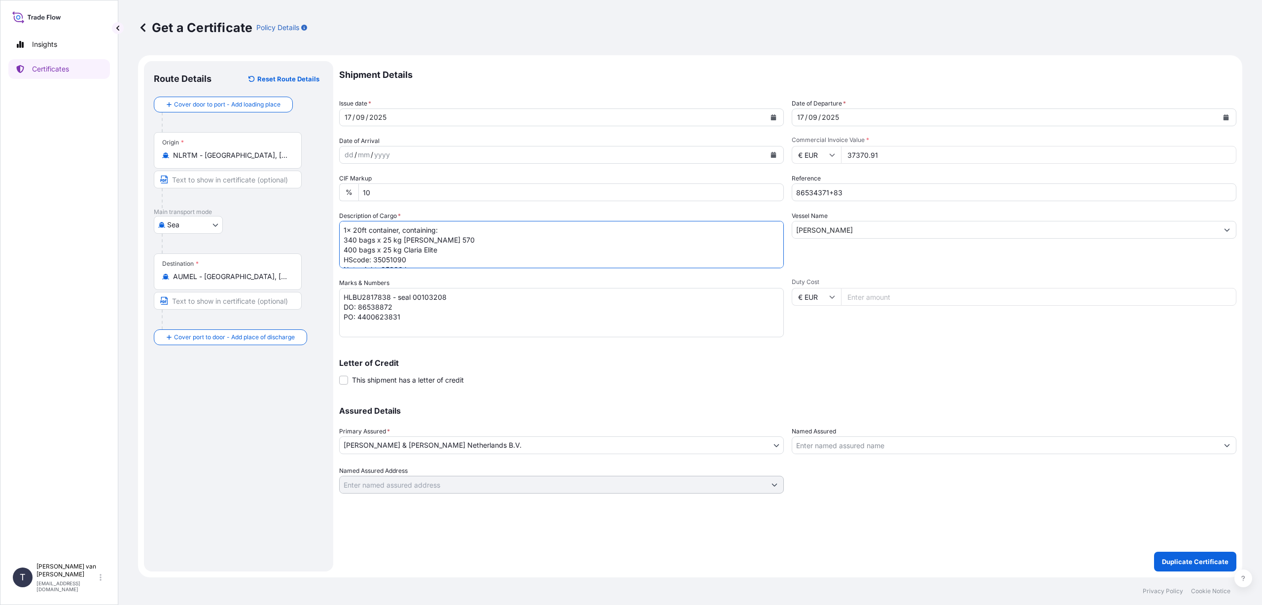
click at [441, 248] on textarea "1x 40ft container, containing: 1000 bags x 25 kg Claria Elite HScode: 35051090 …" at bounding box center [561, 244] width 445 height 47
click at [402, 241] on textarea "1x 40ft container, containing: 1000 bags x 25 kg Claria Elite HScode: 35051090 …" at bounding box center [561, 244] width 445 height 47
click at [409, 240] on textarea "1x 40ft container, containing: 1000 bags x 25 kg Claria Elite HScode: 35051090 …" at bounding box center [561, 244] width 445 height 47
click at [403, 257] on textarea "1x 40ft container, containing: 1000 bags x 25 kg Claria Elite HScode: 35051090 …" at bounding box center [561, 244] width 445 height 47
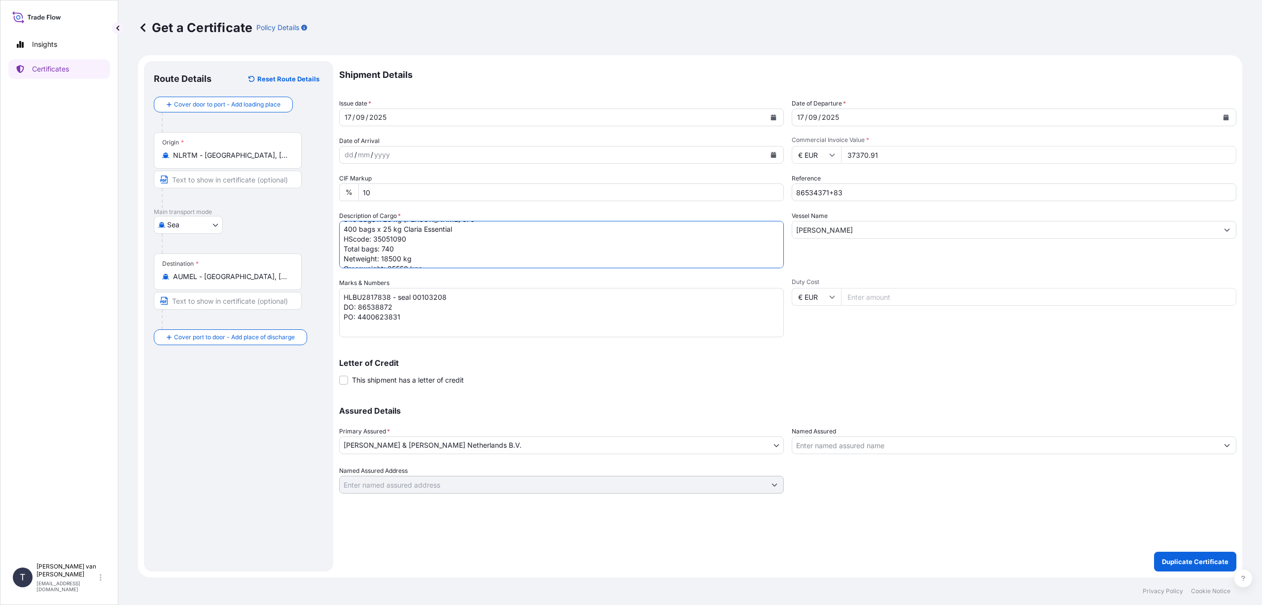
click at [506, 243] on textarea "1x 40ft container, containing: 1000 bags x 25 kg Claria Elite HScode: 35051090 …" at bounding box center [561, 244] width 445 height 47
click at [408, 257] on textarea "1x 40ft container, containing: 1000 bags x 25 kg Claria Elite HScode: 35051090 …" at bounding box center [561, 244] width 445 height 47
type textarea "1x 20ft container, containing: 340 bags x 25 kg [PERSON_NAME] 570 400 bags x 25…"
click at [590, 343] on div "Shipment Details Issue date * [DATE] Date of Departure * [DATE] Date of Arrival…" at bounding box center [787, 277] width 897 height 432
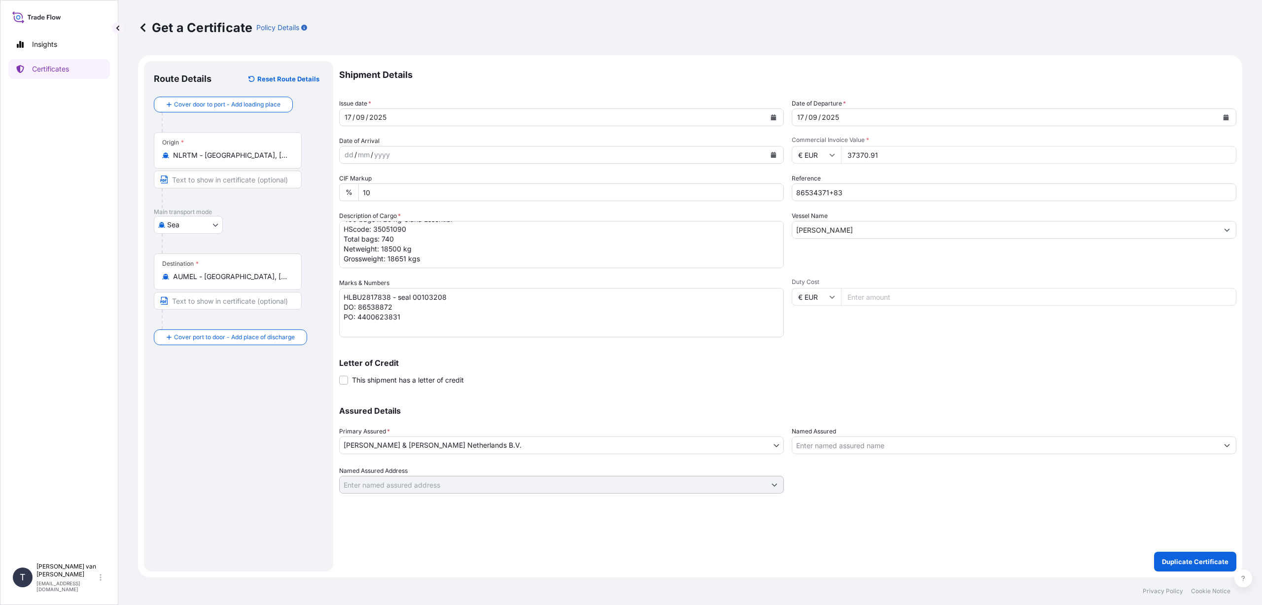
scroll to position [0, 0]
click at [484, 253] on textarea "1x 40ft container, containing: 1000 bags x 25 kg Claria Elite HScode: 35051090 …" at bounding box center [561, 244] width 445 height 47
click at [458, 296] on textarea "HLBU2817838 - seal 00103208 DO: 86538872 PO: 4400623831" at bounding box center [561, 312] width 445 height 49
click at [390, 297] on textarea "HLBU2817838 - seal 00103208 DO: 86538872 PO: 4400623831" at bounding box center [561, 312] width 445 height 49
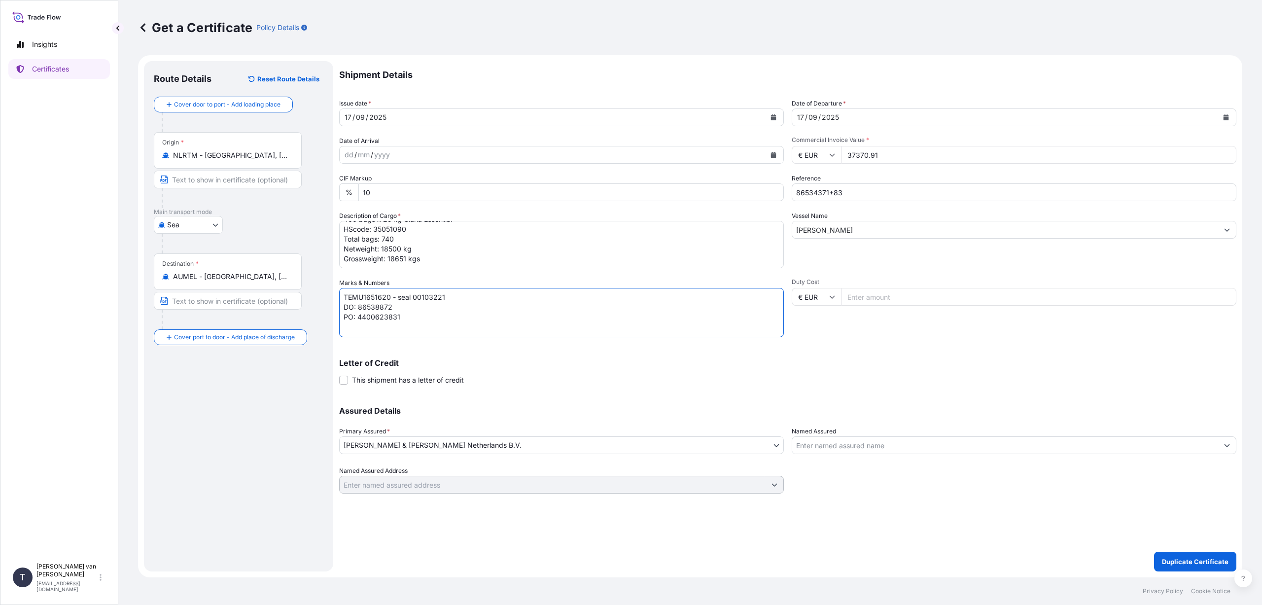
click at [395, 308] on textarea "HLBU2817838 - seal 00103208 DO: 86538872 PO: 4400623831" at bounding box center [561, 312] width 445 height 49
click at [405, 316] on textarea "HLBU2817838 - seal 00103208 DO: 86538872 PO: 4400623831" at bounding box center [561, 312] width 445 height 49
type textarea "TEMU1651620 - seal 00103221 DO: 86534371+83 PO: 4400620648"
click at [576, 387] on div "Shipment Details Issue date * [DATE] Date of Departure * [DATE] Date of Arrival…" at bounding box center [787, 277] width 897 height 432
click at [422, 261] on textarea "1x 40ft container, containing: 1000 bags x 25 kg Claria Elite HScode: 35051090 …" at bounding box center [561, 244] width 445 height 47
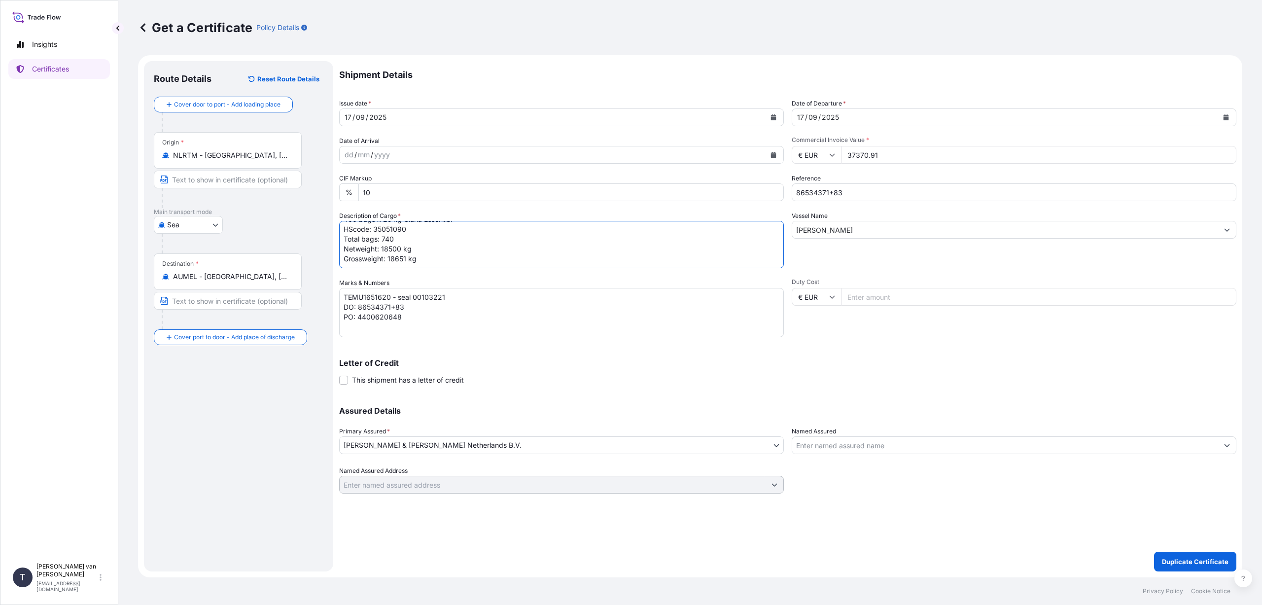
type textarea "1x 20ft container, containing: 340 bags x 25 kg [PERSON_NAME] 570 400 bags x 25…"
click at [481, 315] on textarea "HLBU2817838 - seal 00103208 DO: 86538872 PO: 4400623831" at bounding box center [561, 312] width 445 height 49
click at [1196, 564] on p "Duplicate Certificate" at bounding box center [1195, 561] width 67 height 10
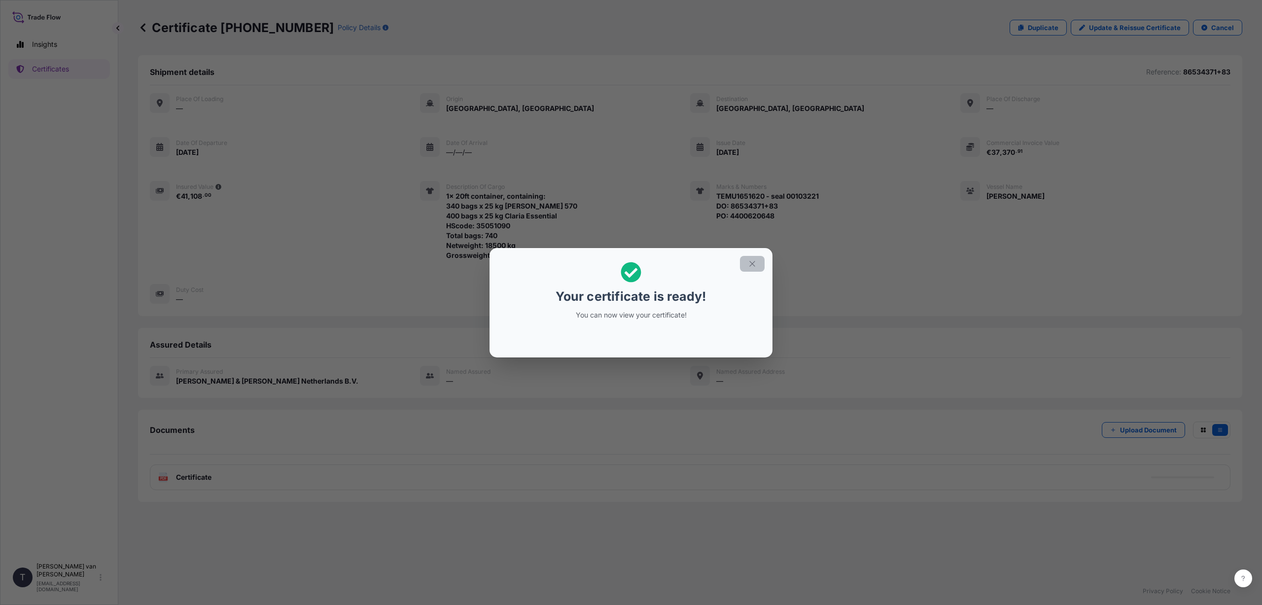
click at [754, 263] on icon "button" at bounding box center [752, 263] width 9 height 9
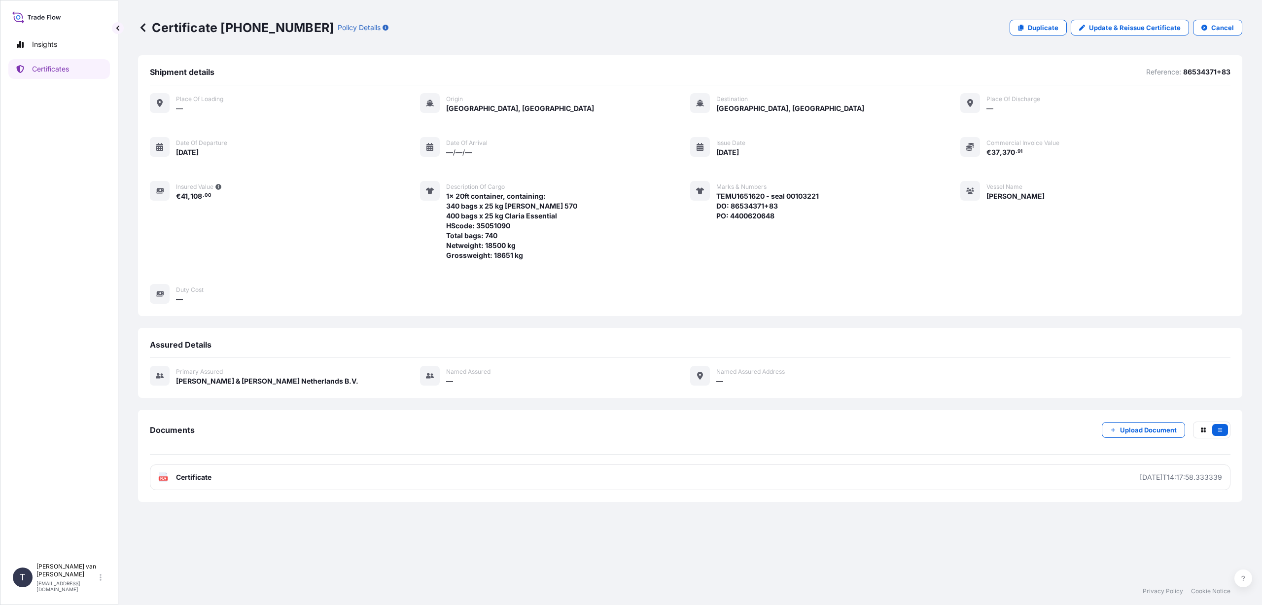
click at [255, 475] on link "PDF Certificate [DATE]T14:17:58.333339" at bounding box center [690, 477] width 1080 height 26
